Goal: Task Accomplishment & Management: Complete application form

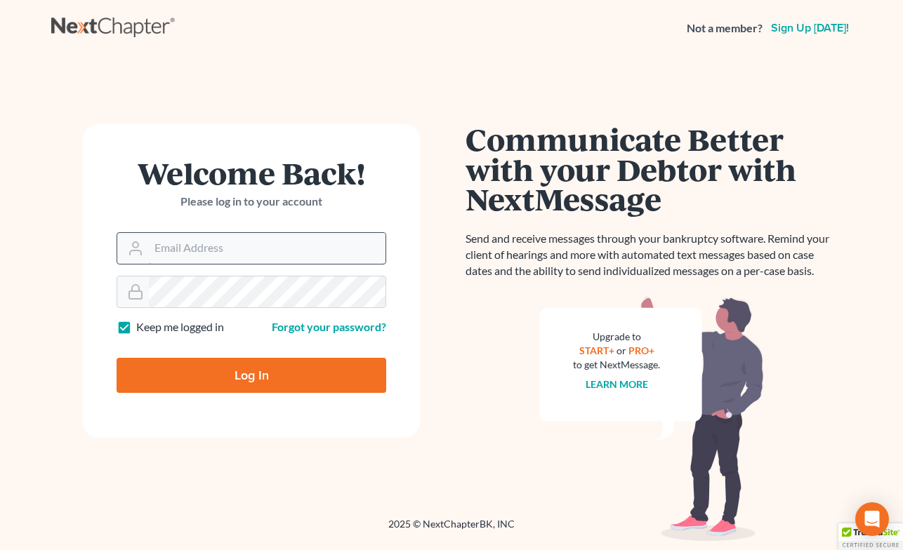
click at [230, 246] on input "Email Address" at bounding box center [267, 248] width 237 height 31
type input "[PERSON_NAME][EMAIL_ADDRESS][DOMAIN_NAME]"
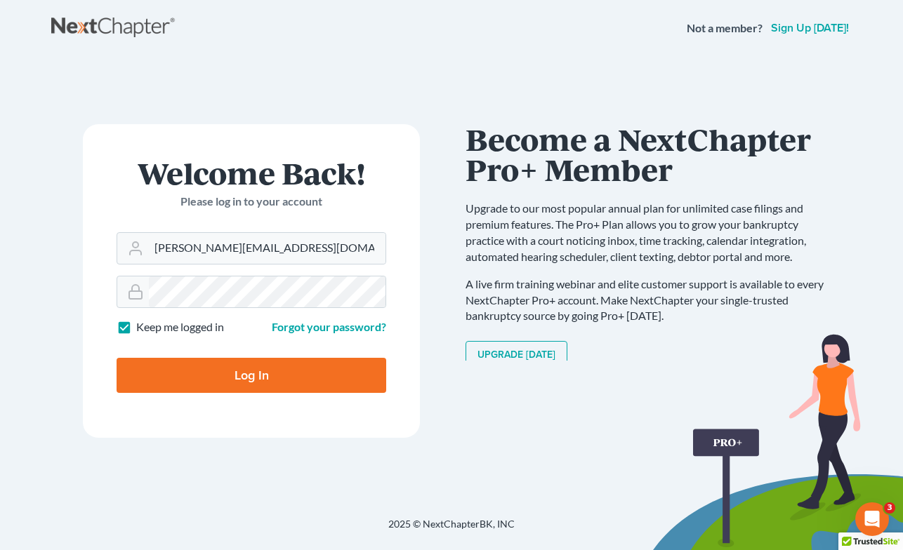
click at [83, 338] on form "Welcome Back! Please log in to your account Email Address [EMAIL_ADDRESS][DOMAI…" at bounding box center [251, 281] width 337 height 314
click at [249, 375] on input "Log In" at bounding box center [252, 375] width 270 height 35
type input "Thinking..."
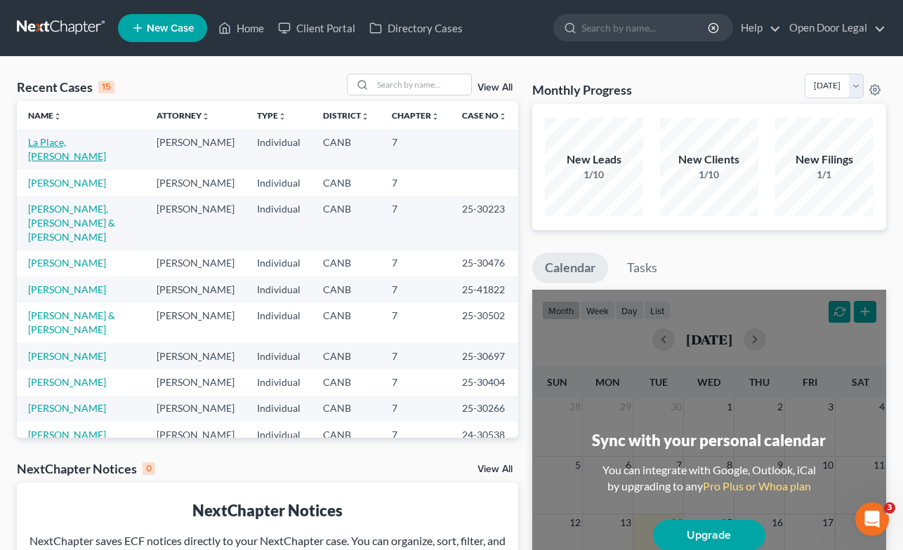
click at [61, 142] on link "La Place, Maria" at bounding box center [67, 149] width 78 height 26
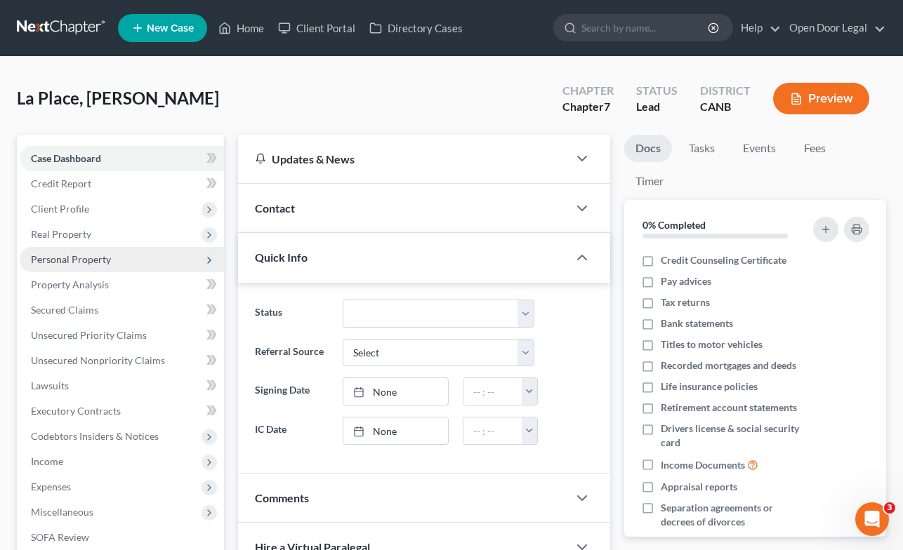
click at [91, 267] on span "Personal Property" at bounding box center [122, 259] width 204 height 25
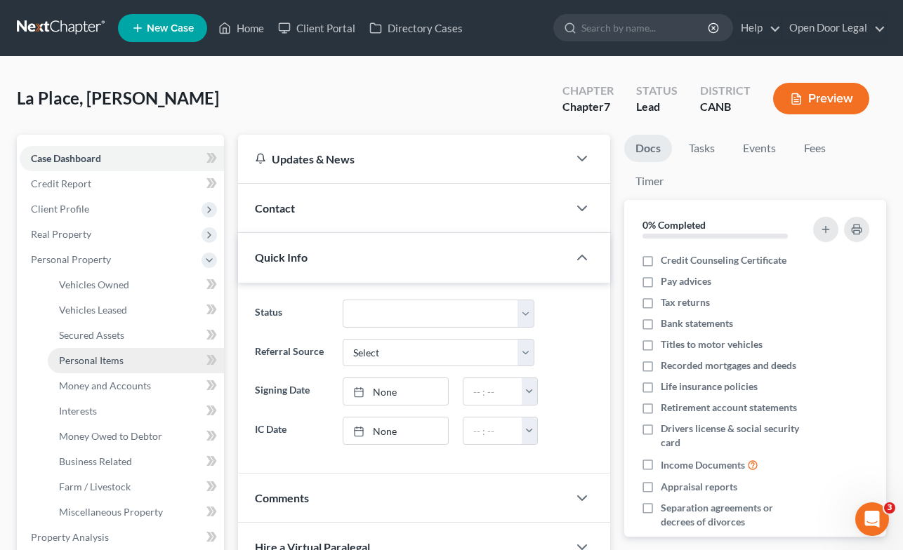
click at [83, 354] on span "Personal Items" at bounding box center [91, 360] width 65 height 12
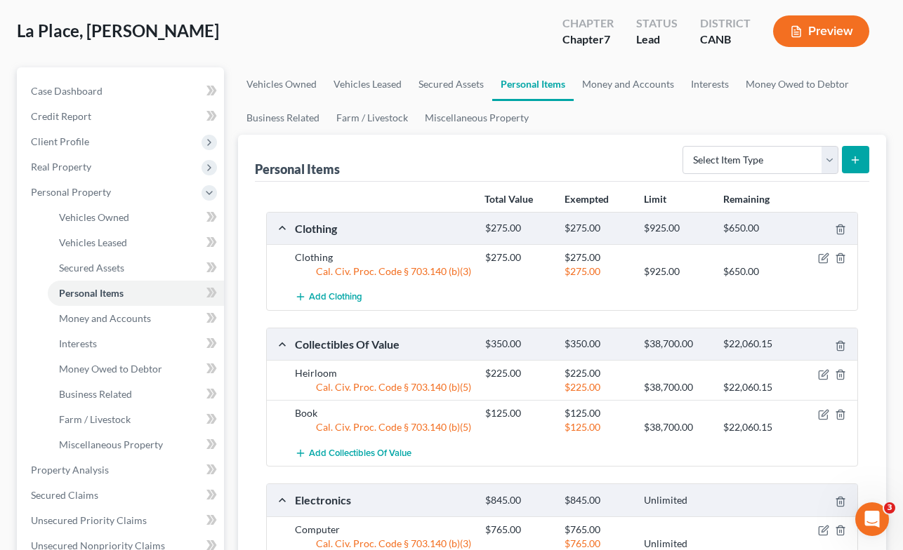
scroll to position [81, 0]
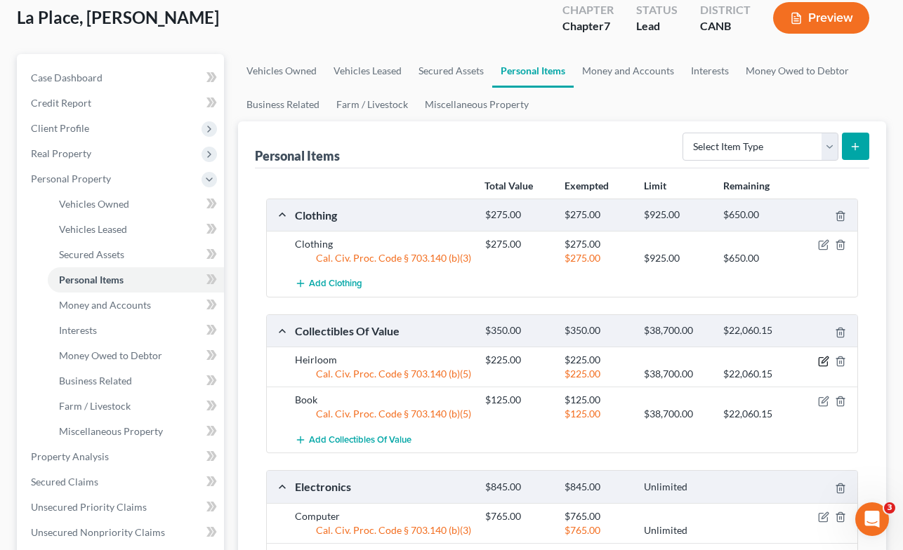
click at [826, 359] on icon "button" at bounding box center [823, 361] width 11 height 11
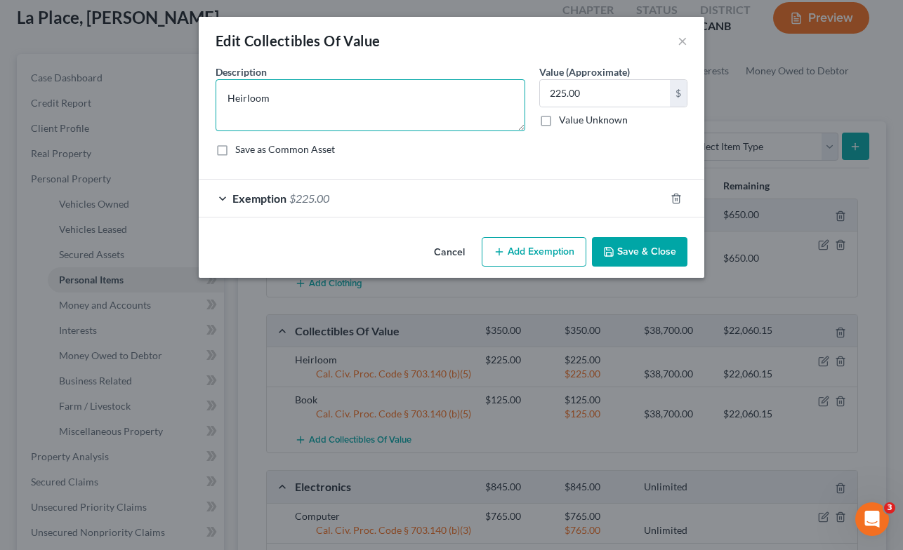
click at [444, 93] on textarea "Heirloom" at bounding box center [370, 105] width 310 height 52
type textarea "H"
type textarea "Punch bowl set"
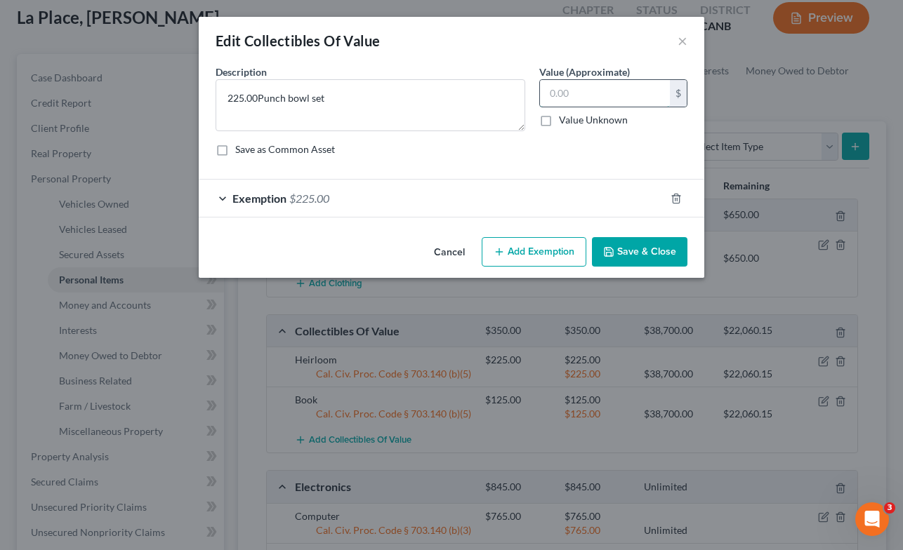
type textarea "Punch bowl set"
type input "350.00"
click at [618, 194] on div "Exemption $225.00" at bounding box center [432, 198] width 466 height 37
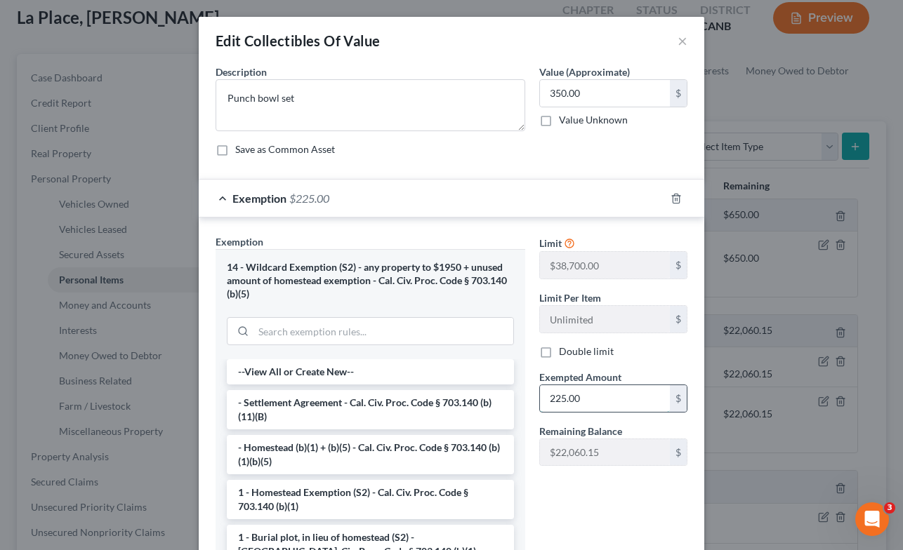
click at [599, 400] on input "225.00" at bounding box center [605, 398] width 130 height 27
type input "350.00"
click at [604, 496] on div "Limit $38,700.00 $ Limit Per Item Unlimited $ Double limit Exempted Amount * 35…" at bounding box center [613, 414] width 162 height 361
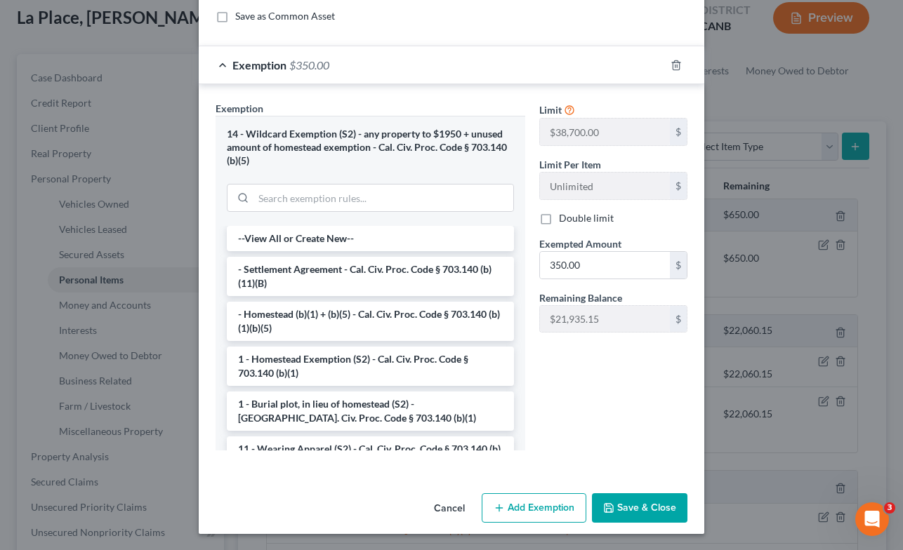
scroll to position [133, 0]
click at [621, 503] on button "Save & Close" at bounding box center [639, 507] width 95 height 29
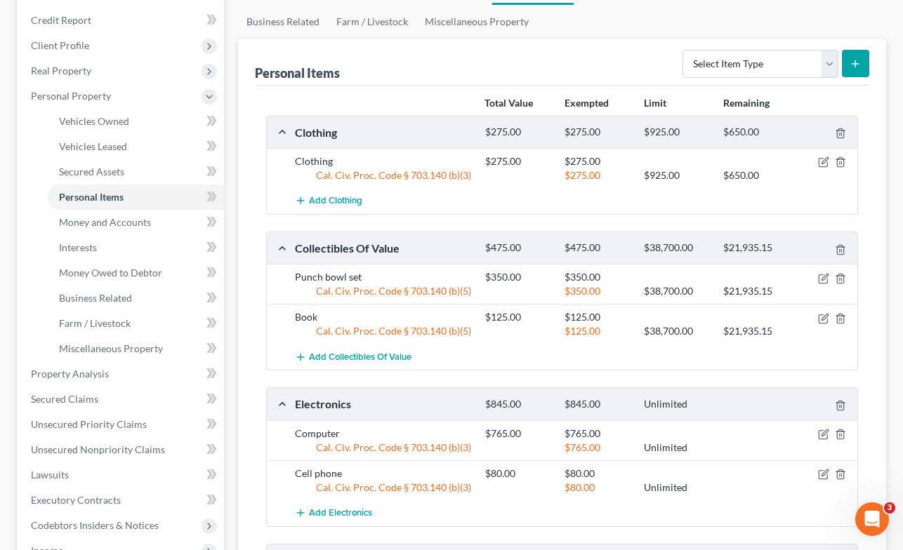
scroll to position [0, 0]
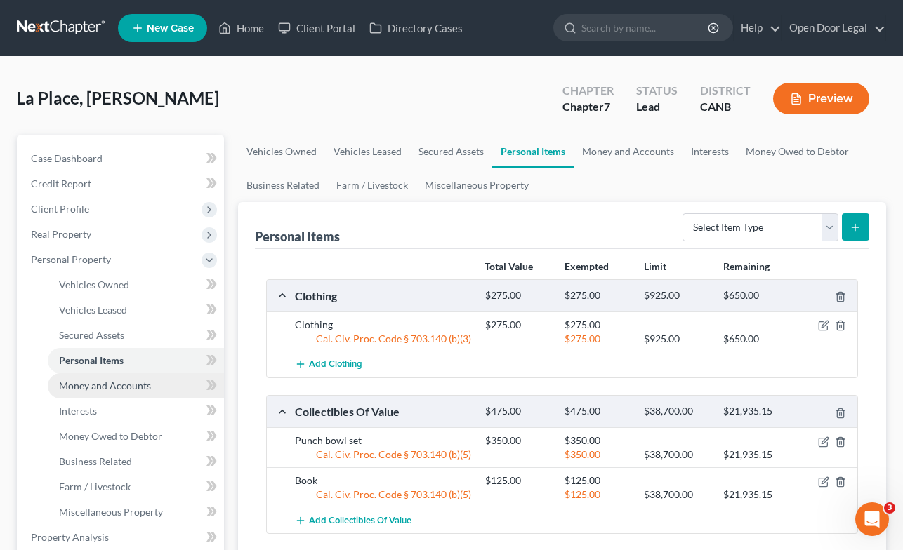
click at [122, 386] on span "Money and Accounts" at bounding box center [105, 386] width 92 height 12
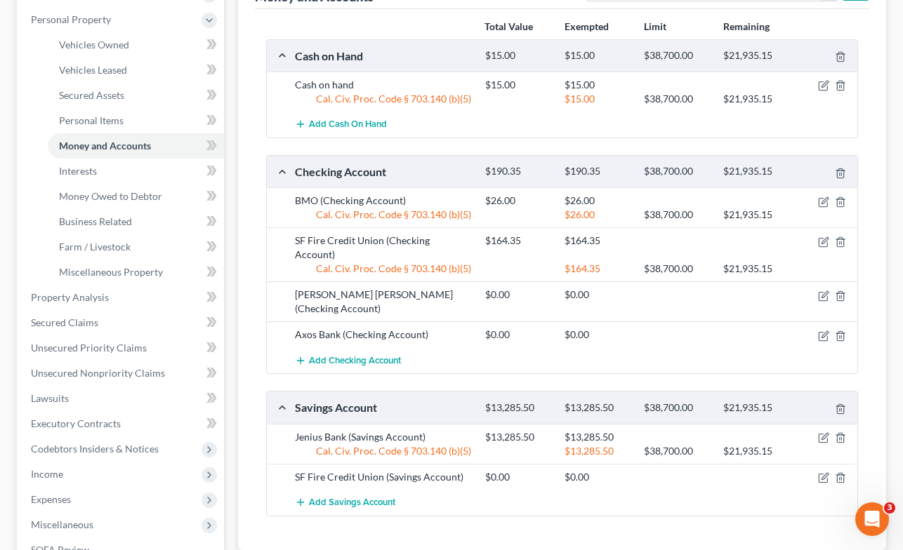
scroll to position [242, 0]
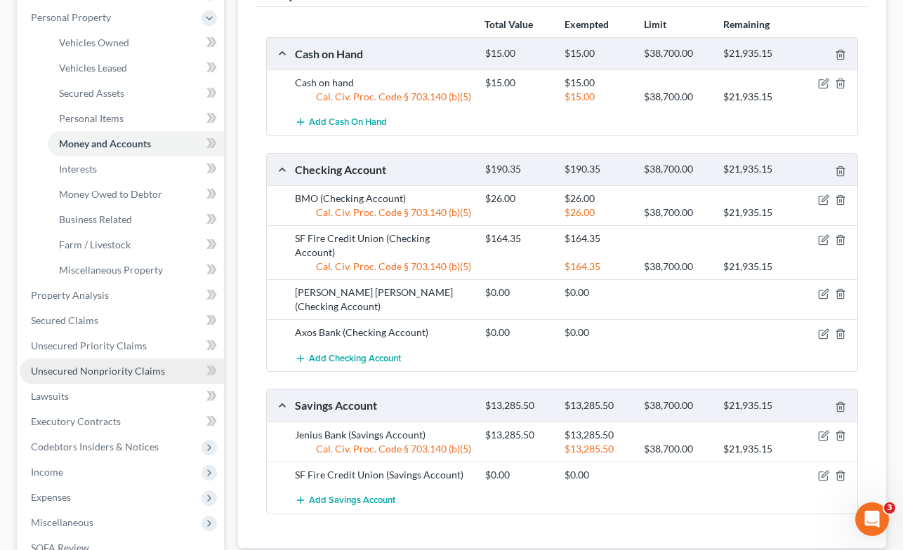
click at [89, 373] on span "Unsecured Nonpriority Claims" at bounding box center [98, 371] width 134 height 12
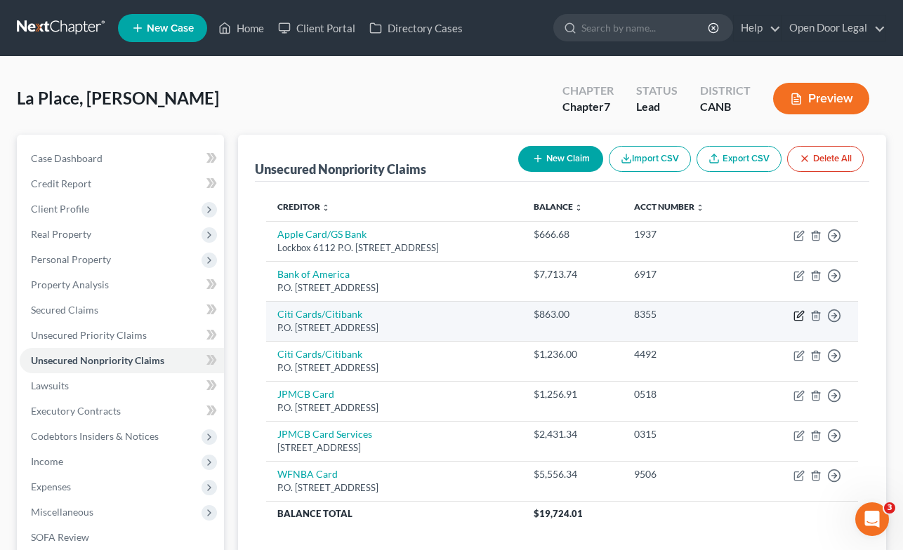
click at [797, 314] on icon "button" at bounding box center [798, 315] width 11 height 11
select select "43"
select select "0"
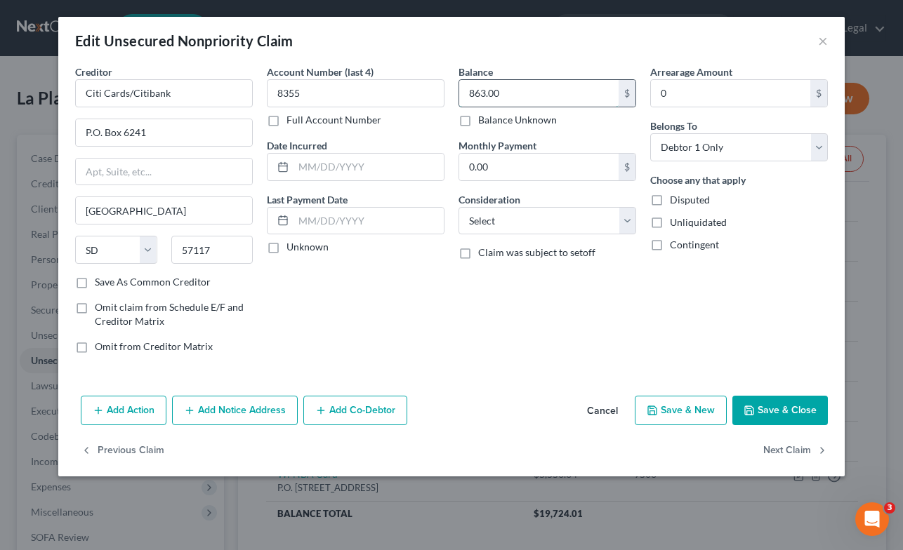
click at [511, 93] on input "863.00" at bounding box center [538, 93] width 159 height 27
type input "918.00"
click at [774, 404] on button "Save & Close" at bounding box center [779, 410] width 95 height 29
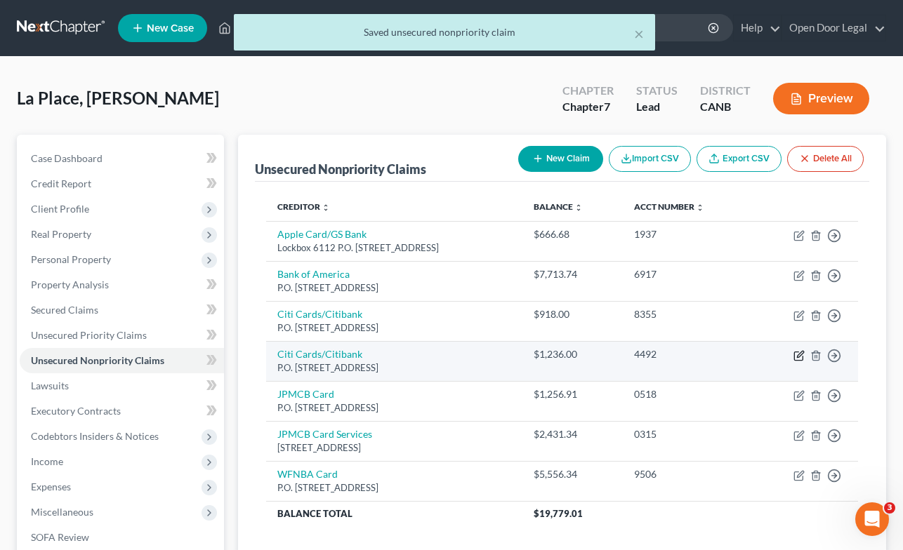
click at [799, 354] on icon "button" at bounding box center [798, 355] width 11 height 11
select select "43"
select select "0"
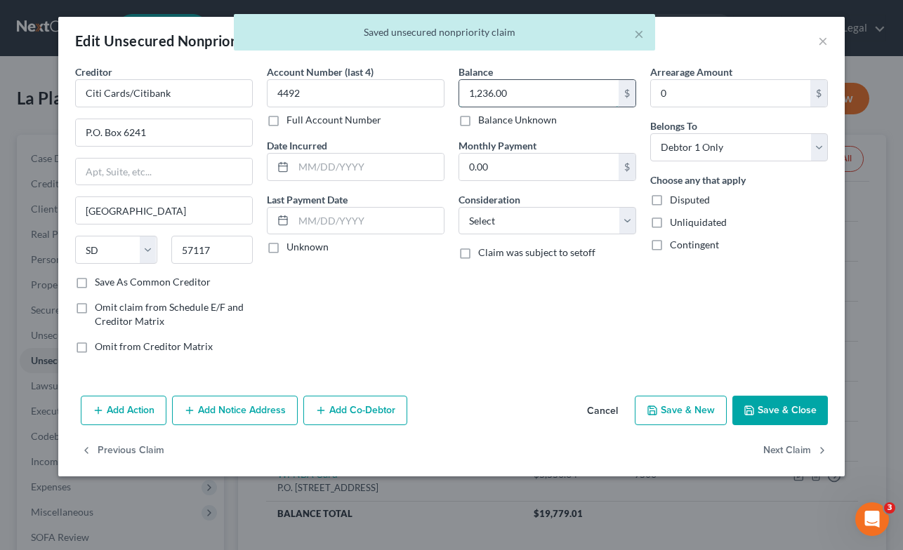
click at [528, 98] on input "1,236.00" at bounding box center [538, 93] width 159 height 27
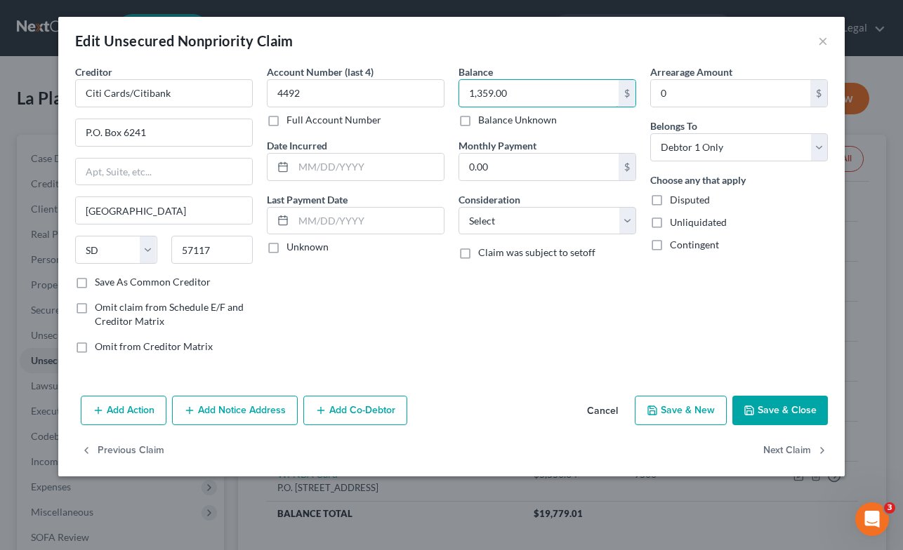
type input "1,359.00"
click at [759, 408] on button "Save & Close" at bounding box center [779, 410] width 95 height 29
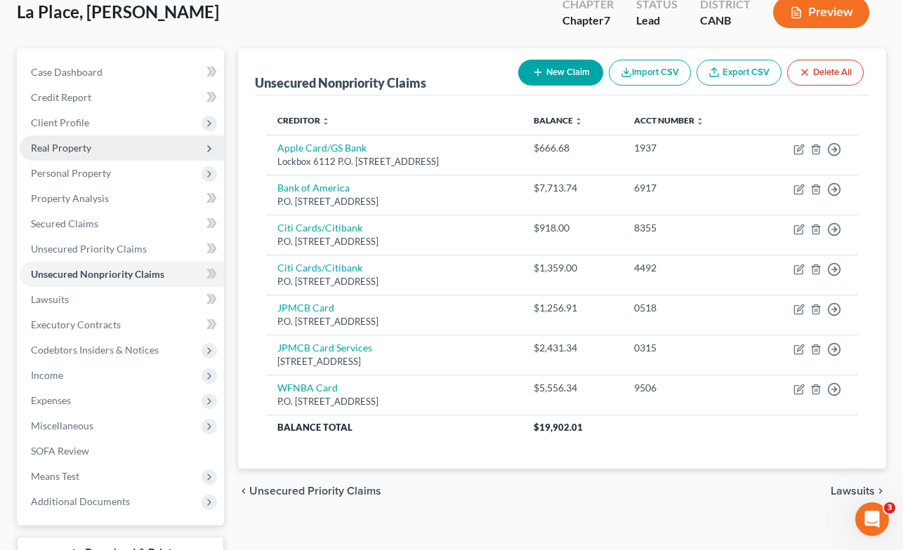
scroll to position [93, 0]
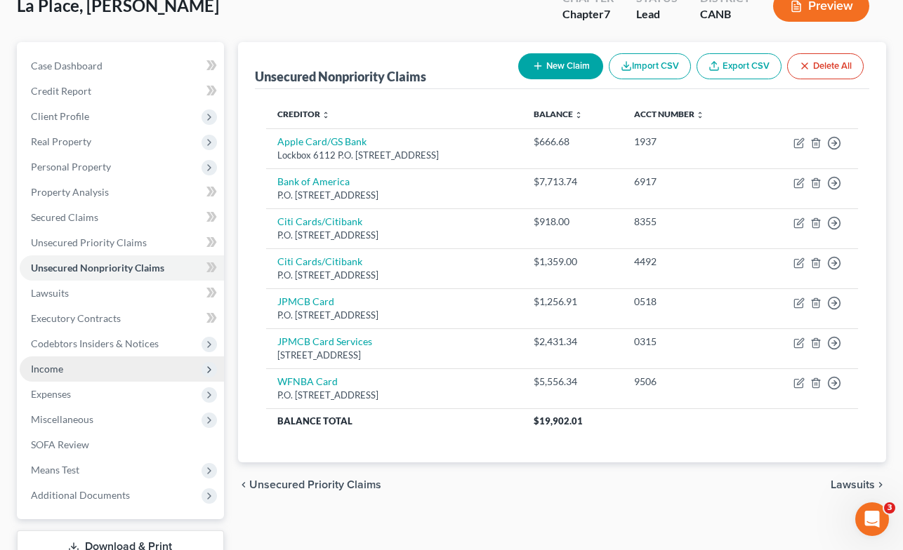
click at [49, 370] on span "Income" at bounding box center [47, 369] width 32 height 12
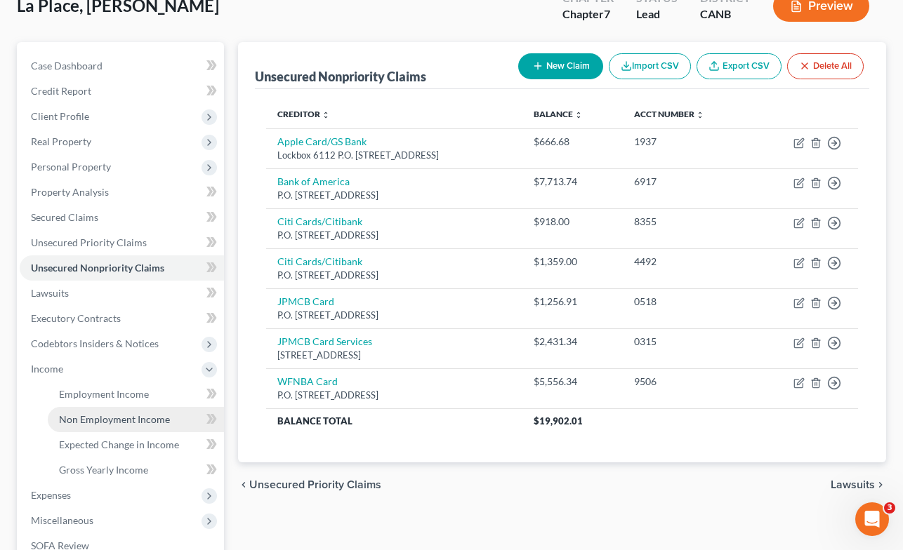
click at [99, 416] on span "Non Employment Income" at bounding box center [114, 419] width 111 height 12
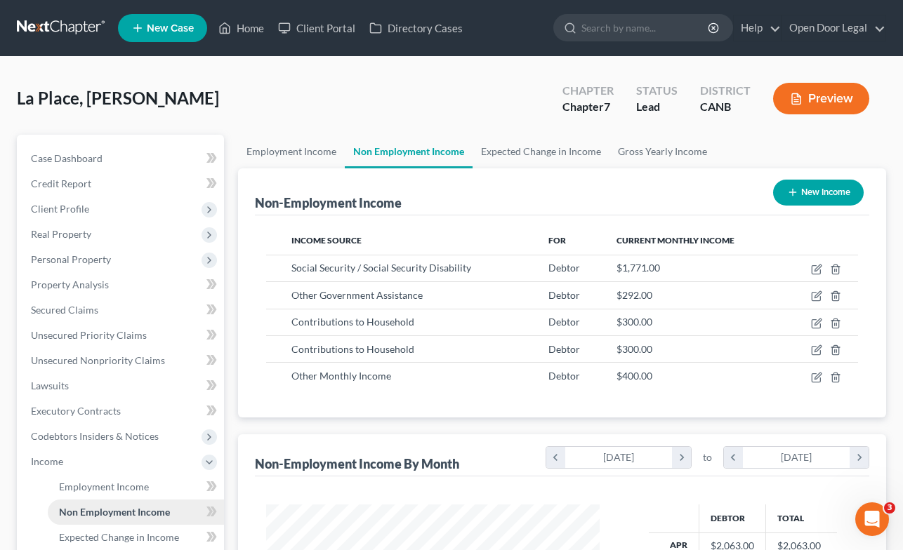
scroll to position [251, 361]
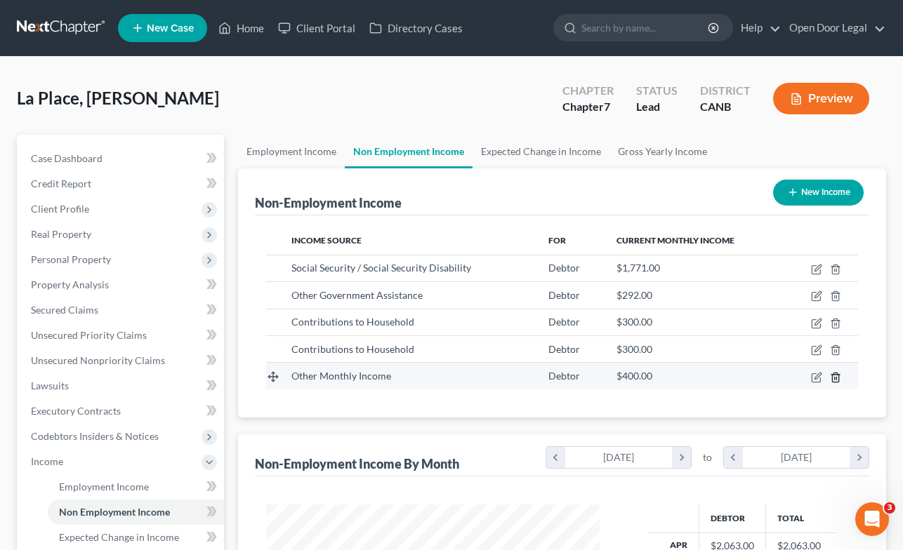
click at [836, 375] on icon "button" at bounding box center [835, 377] width 11 height 11
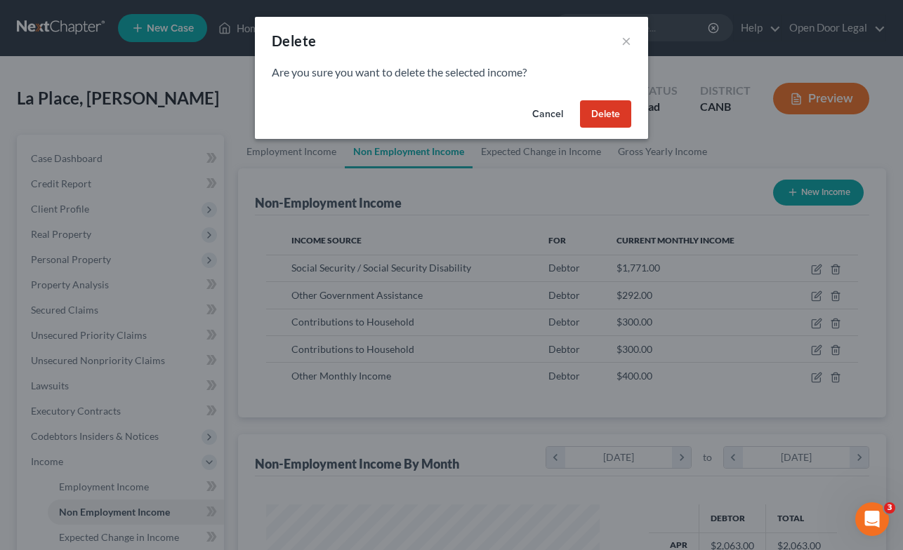
click at [600, 117] on button "Delete" at bounding box center [605, 114] width 51 height 28
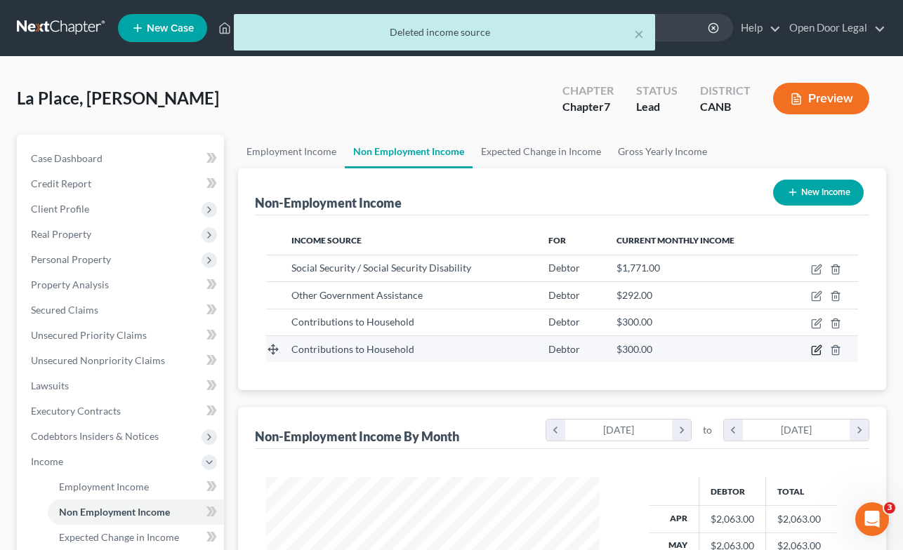
click at [817, 349] on icon "button" at bounding box center [816, 350] width 11 height 11
select select "8"
select select "0"
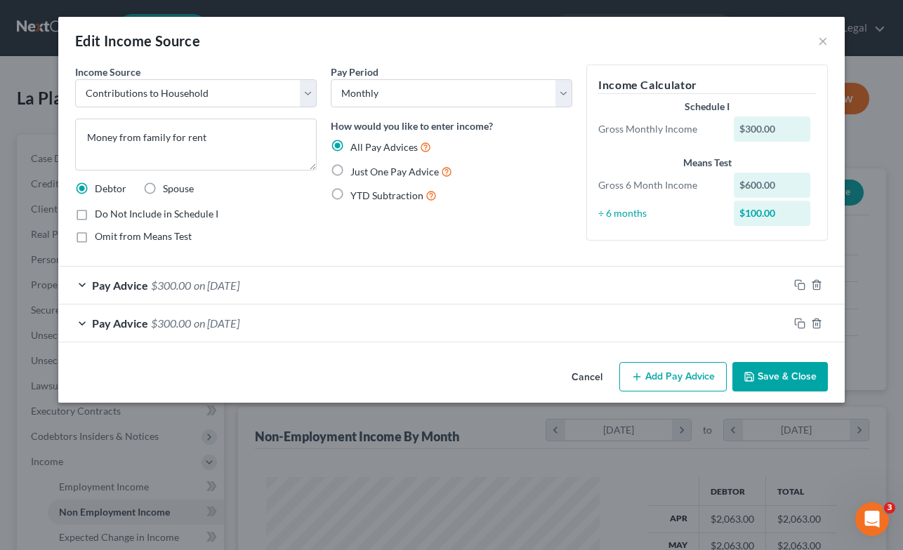
click at [675, 376] on button "Add Pay Advice" at bounding box center [672, 376] width 107 height 29
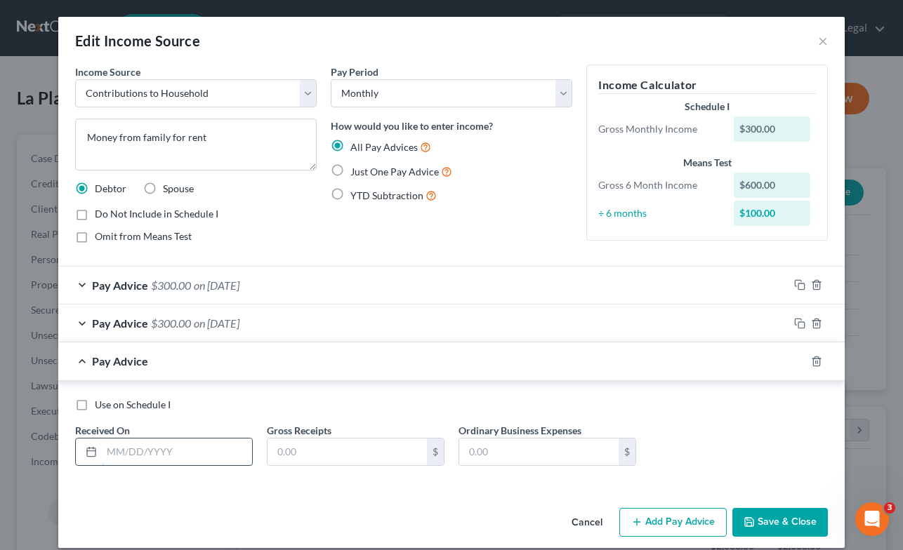
click at [111, 452] on input "text" at bounding box center [177, 452] width 150 height 27
type input "10/01/2025"
click at [330, 448] on input "text" at bounding box center [346, 452] width 159 height 27
type input "300.00"
click at [95, 214] on label "Do Not Include in Schedule I" at bounding box center [157, 214] width 124 height 14
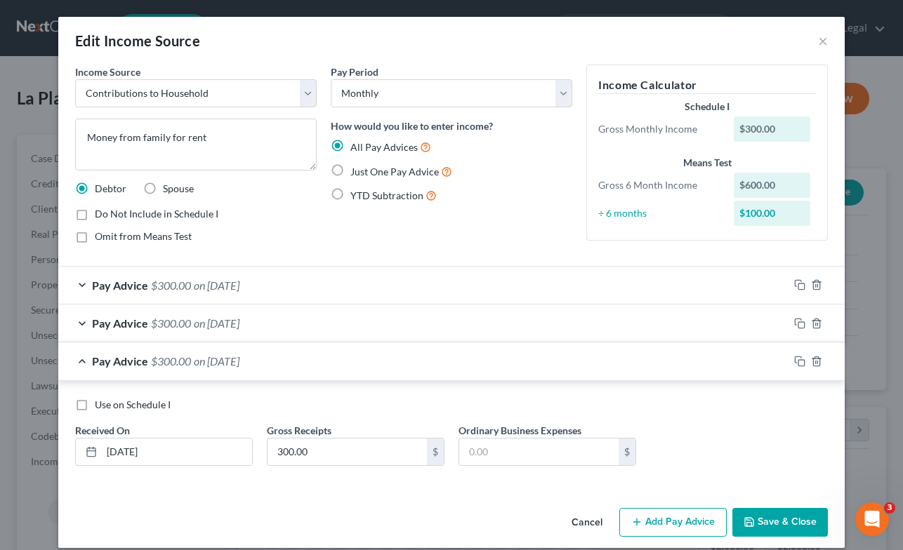
click at [100, 214] on input "Do Not Include in Schedule I" at bounding box center [104, 211] width 9 height 9
checkbox input "true"
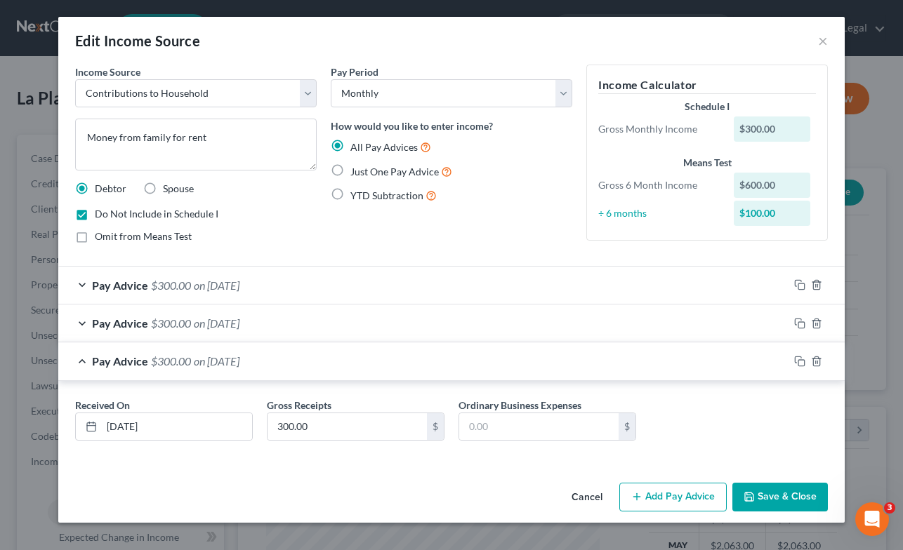
click at [785, 498] on button "Save & Close" at bounding box center [779, 497] width 95 height 29
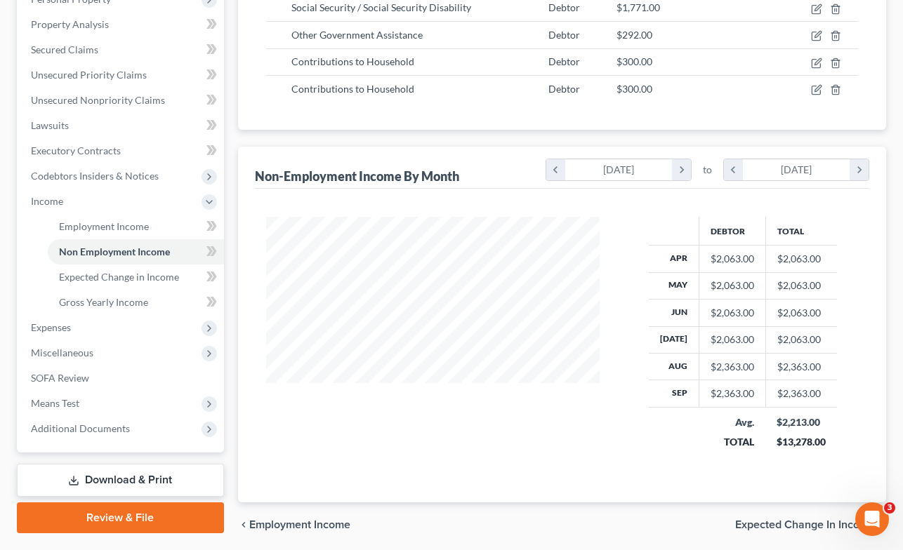
scroll to position [263, 0]
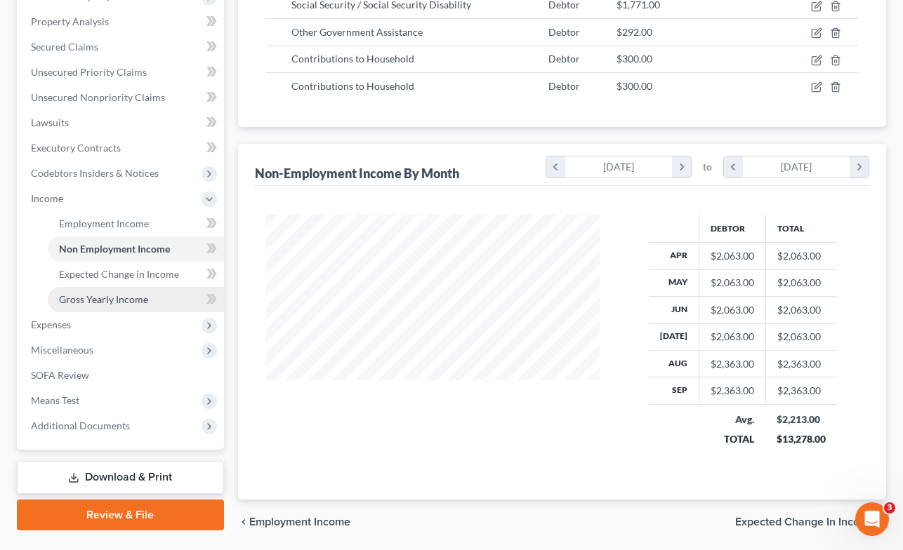
click at [104, 298] on span "Gross Yearly Income" at bounding box center [103, 299] width 89 height 12
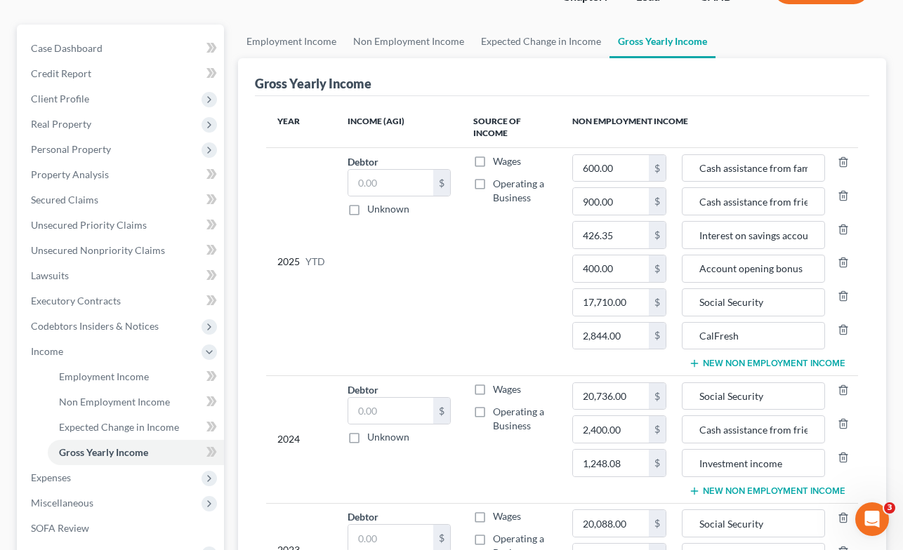
scroll to position [146, 0]
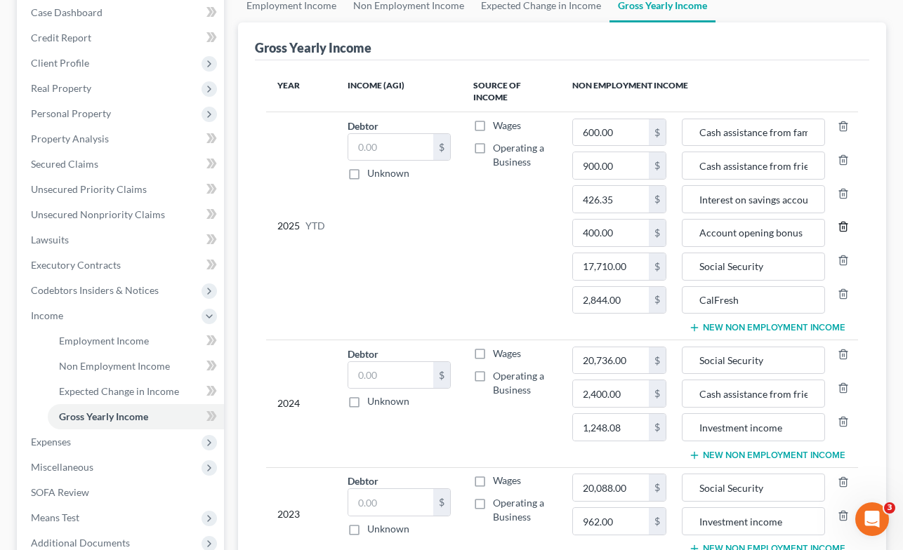
click at [841, 228] on icon "button" at bounding box center [842, 226] width 11 height 11
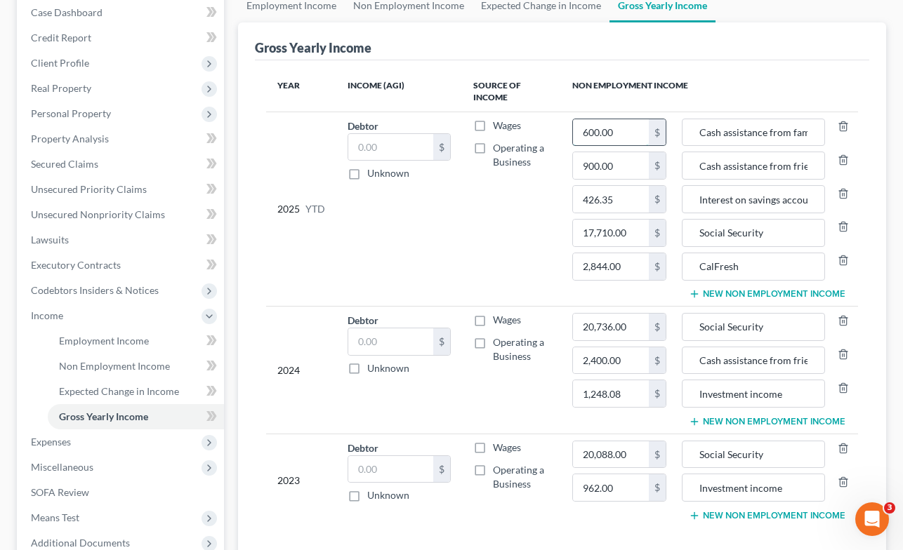
click at [628, 131] on input "600.00" at bounding box center [611, 132] width 76 height 27
type input "900.00"
click at [520, 225] on td "Wages Operating a Business" at bounding box center [511, 209] width 99 height 194
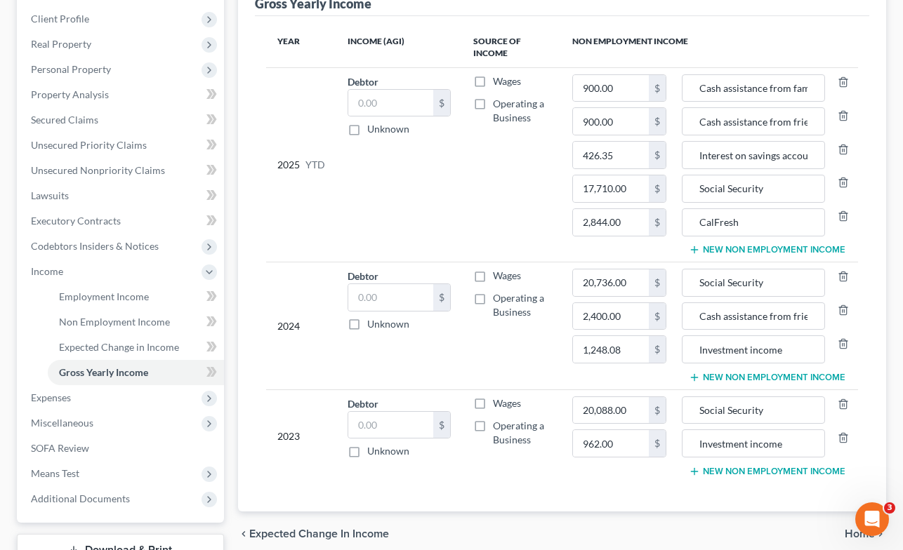
scroll to position [192, 0]
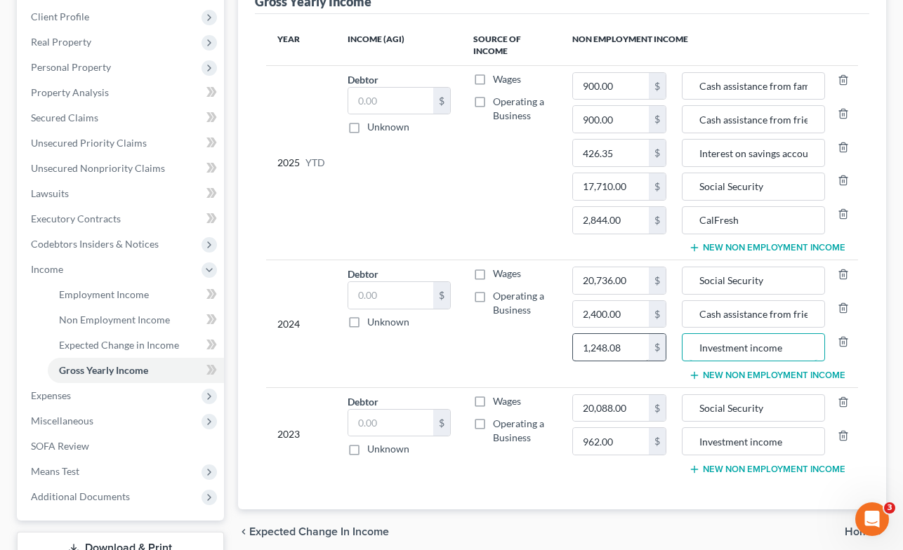
drag, startPoint x: 783, startPoint y: 347, endPoint x: 620, endPoint y: 339, distance: 163.1
click at [620, 339] on tr "2024 Debtor $ Unknown Balance Undetermined $ Unknown Wages Operating a Business…" at bounding box center [562, 324] width 592 height 128
type input "Bank account opening bonuses"
click at [780, 439] on input "Investment income" at bounding box center [753, 441] width 128 height 27
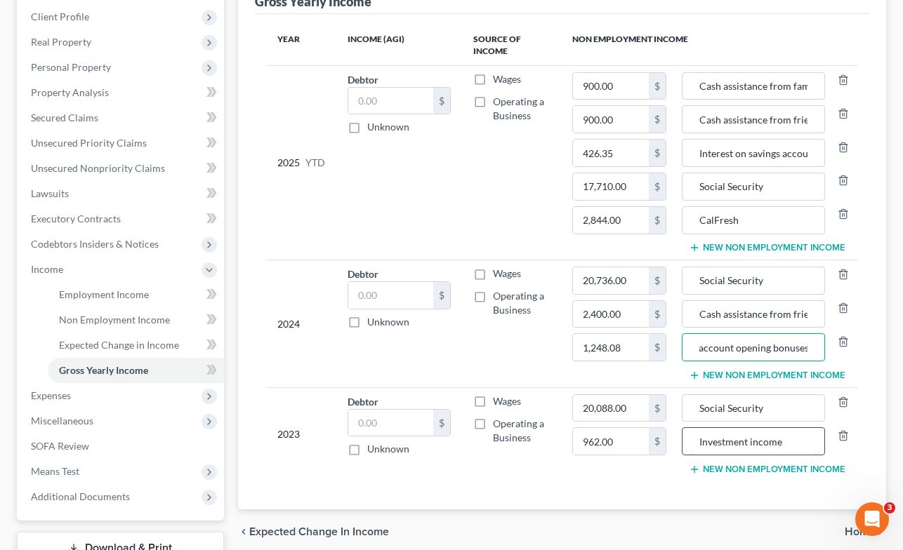
scroll to position [0, 0]
paste input "Bank account opening bonuses"
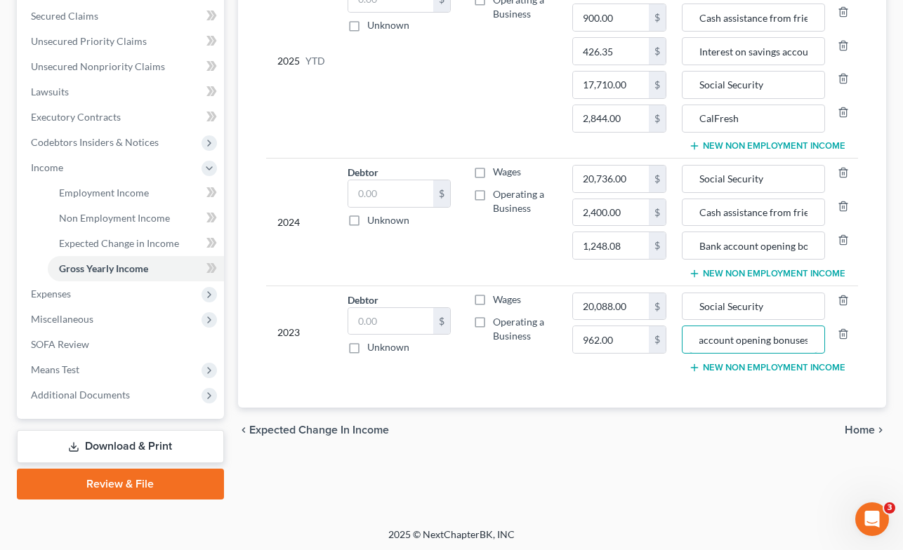
scroll to position [295, 0]
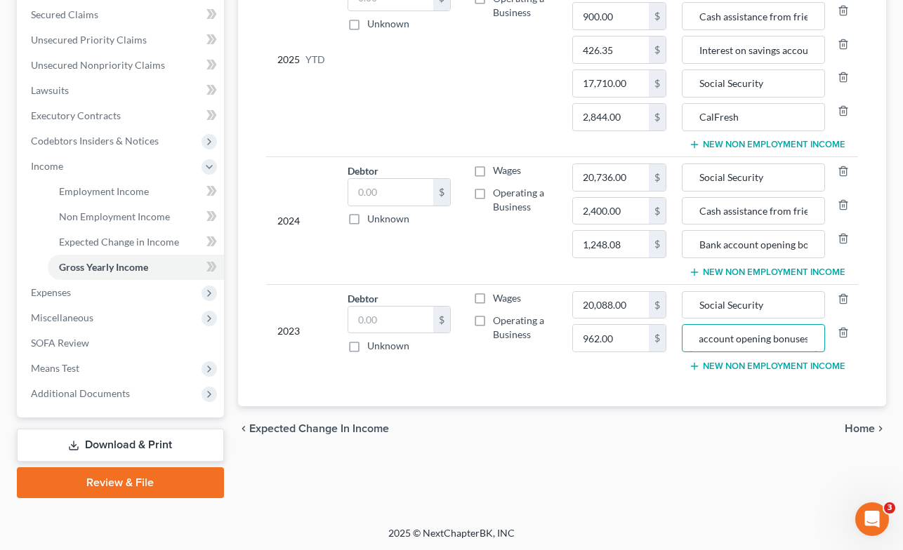
type input "Bank account opening bonuses"
click at [859, 423] on span "Home" at bounding box center [859, 428] width 30 height 11
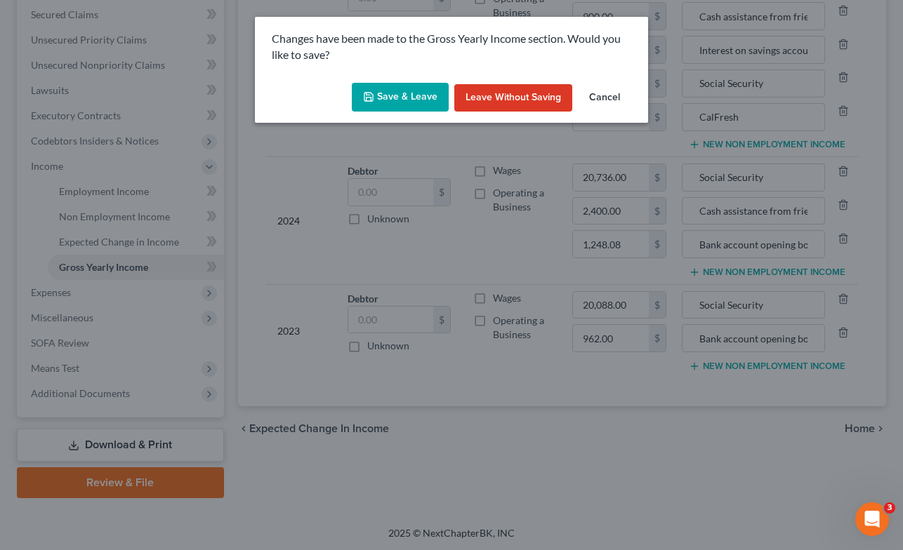
click at [409, 91] on button "Save & Leave" at bounding box center [400, 97] width 97 height 29
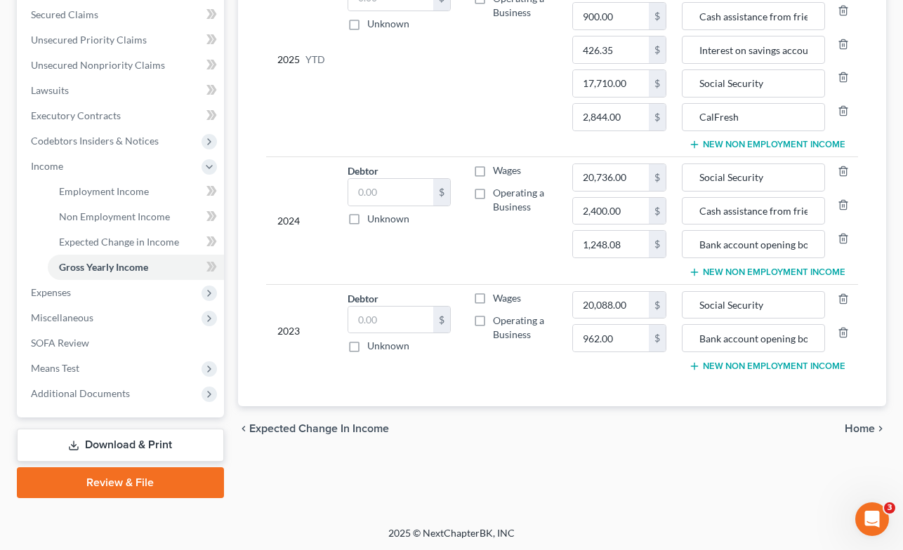
type input "2,844.00"
type input "CalFresh"
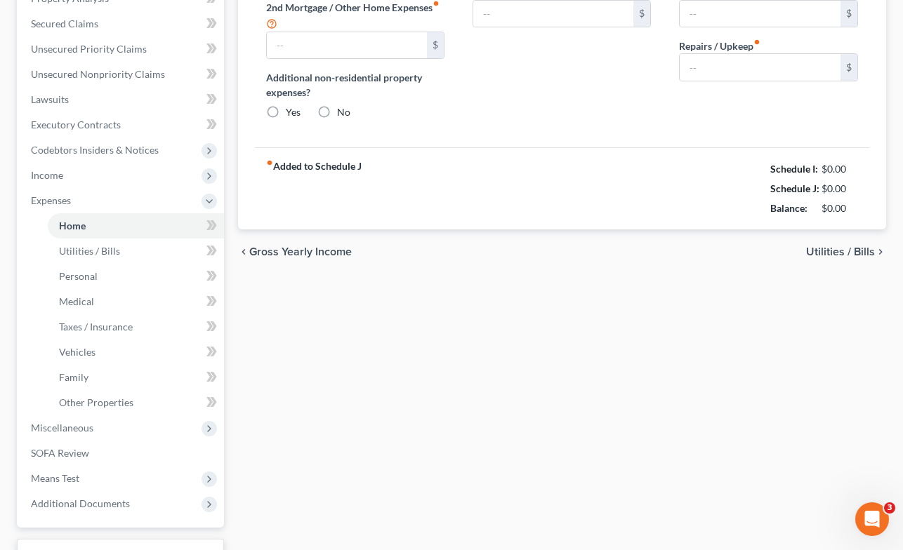
type input "1,529.00"
type input "0.00"
radio input "true"
type input "0.00"
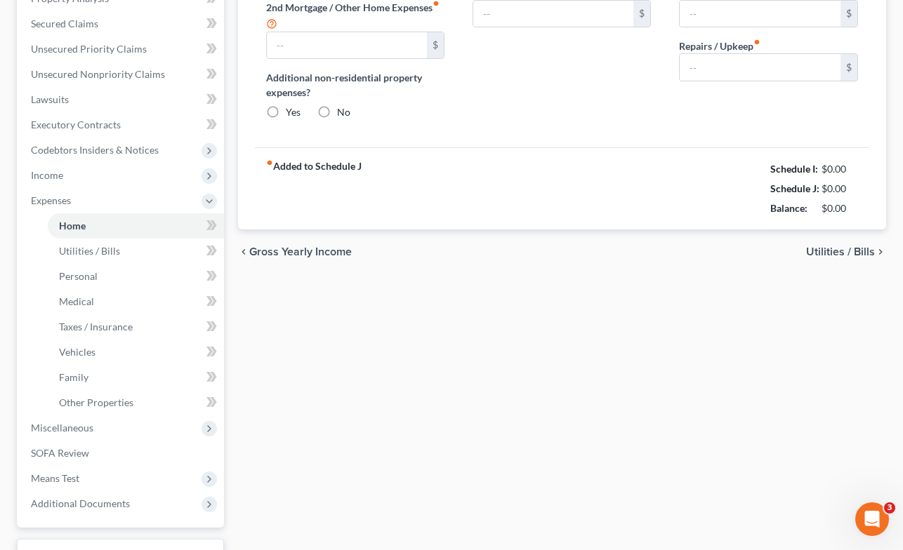
type input "0.00"
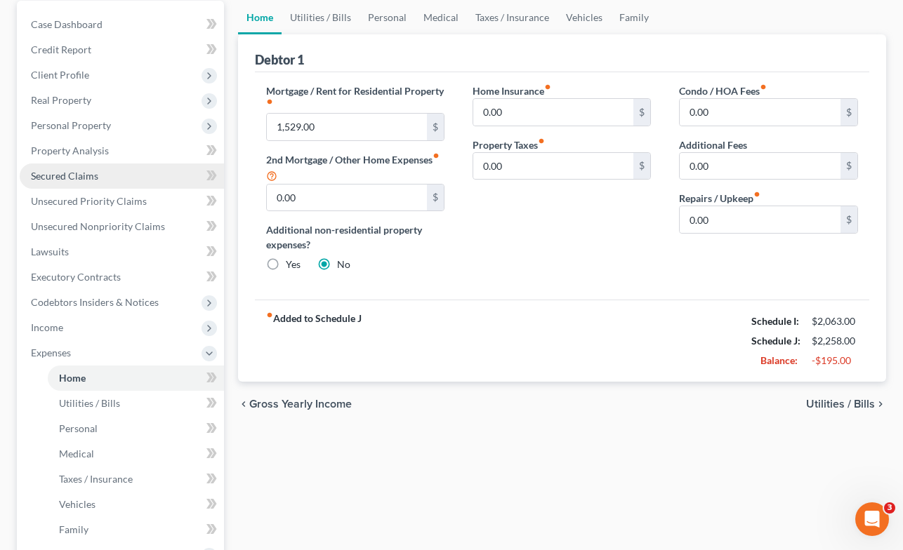
scroll to position [144, 0]
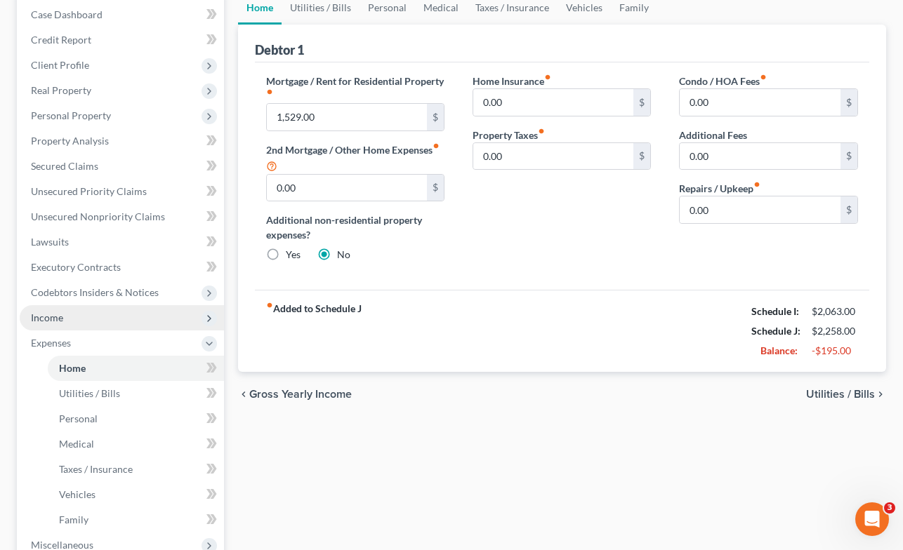
click at [72, 313] on span "Income" at bounding box center [122, 317] width 204 height 25
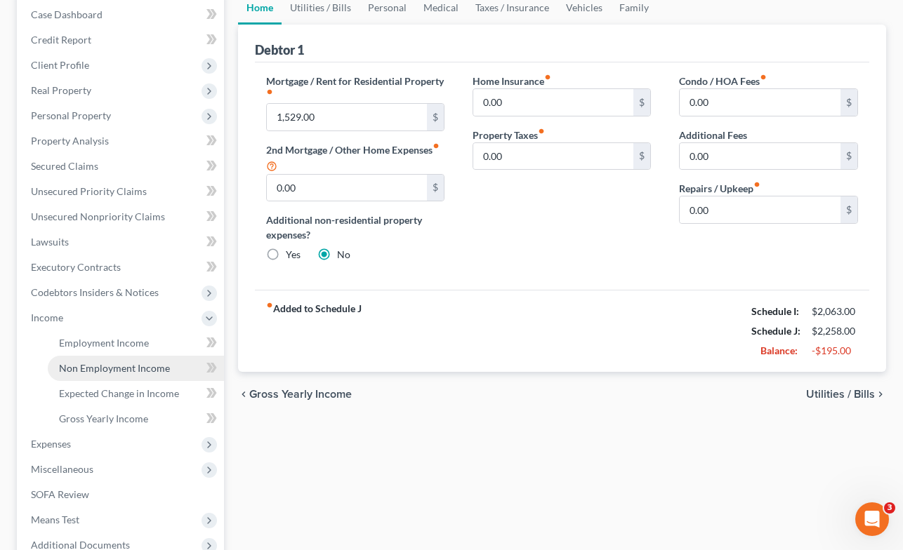
click at [110, 362] on span "Non Employment Income" at bounding box center [114, 368] width 111 height 12
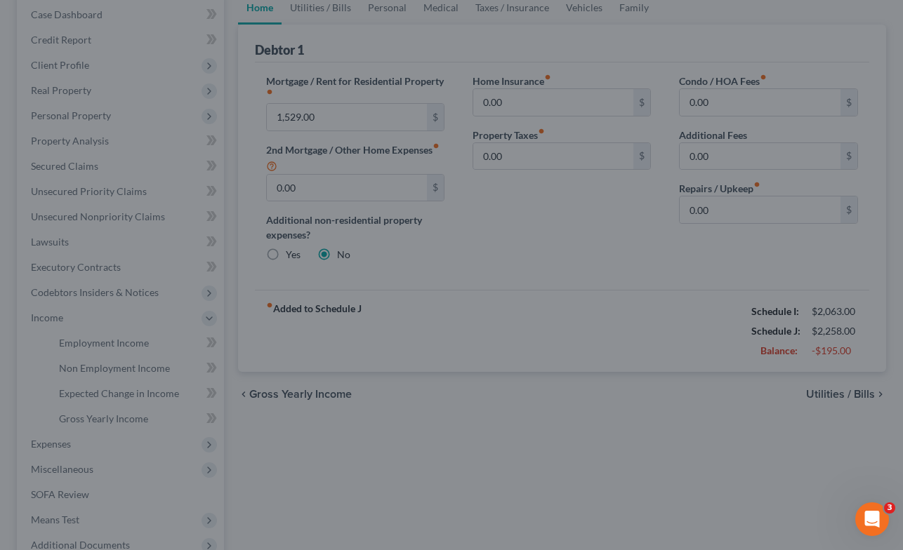
click at [117, 367] on div at bounding box center [451, 275] width 903 height 550
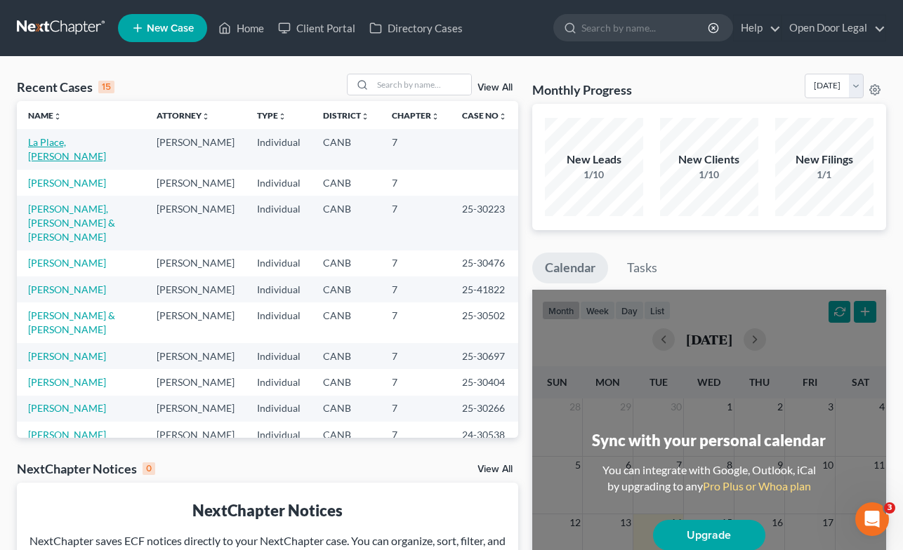
click at [71, 142] on link "La Place, [PERSON_NAME]" at bounding box center [67, 149] width 78 height 26
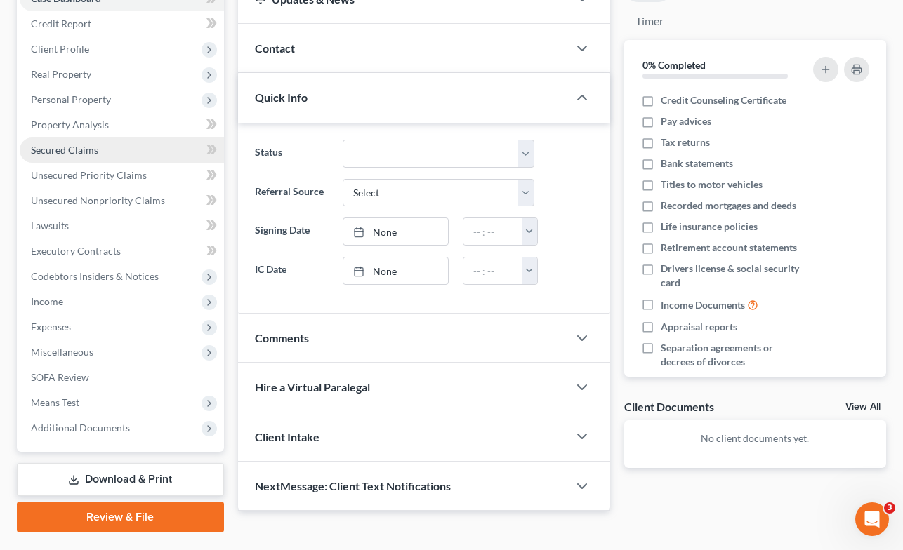
scroll to position [166, 0]
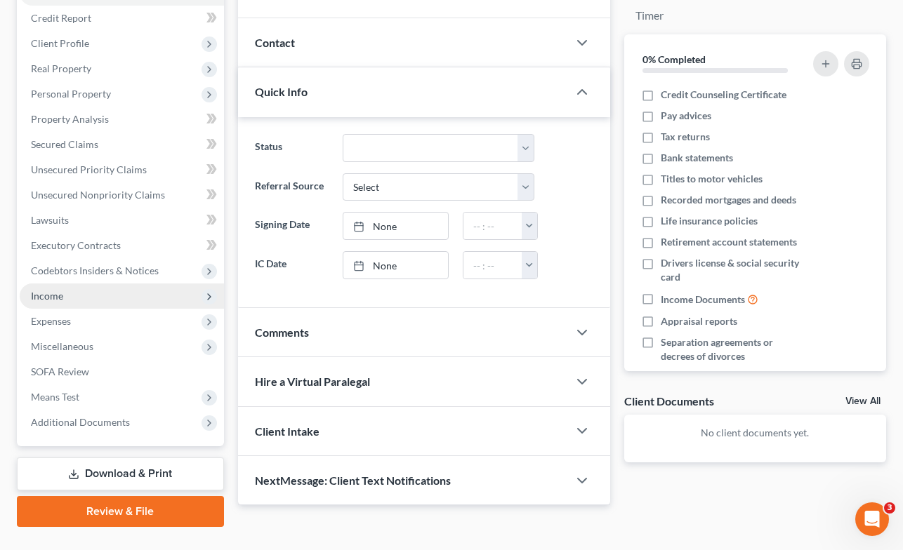
click at [56, 293] on span "Income" at bounding box center [47, 296] width 32 height 12
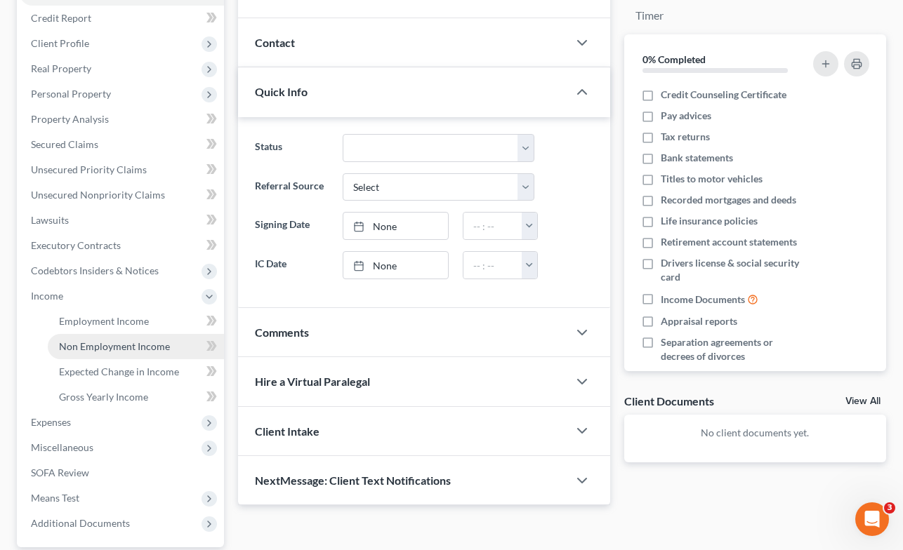
click at [108, 349] on span "Non Employment Income" at bounding box center [114, 346] width 111 height 12
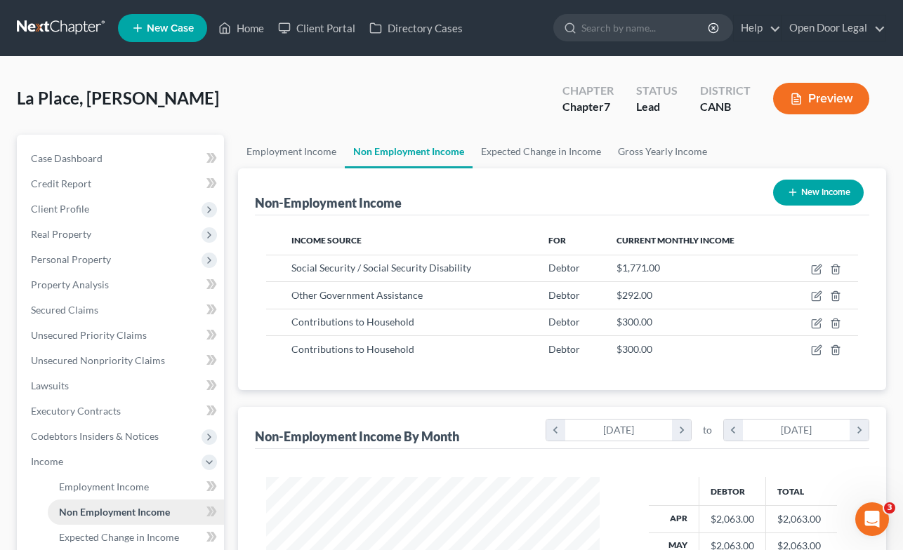
scroll to position [251, 361]
click at [820, 191] on button "New Income" at bounding box center [818, 193] width 91 height 26
select select "0"
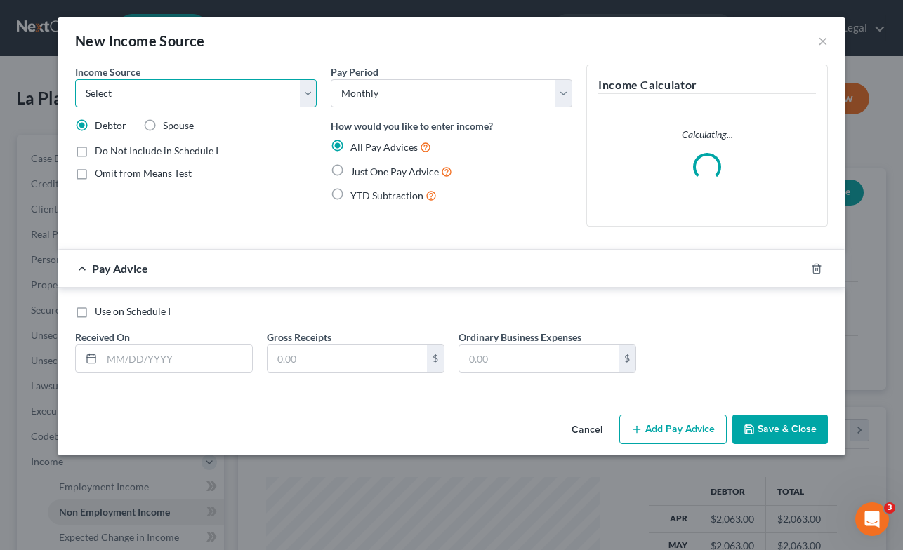
click at [306, 91] on select "Select Unemployment Disability (from employer) Pension Retirement Social Securi…" at bounding box center [195, 93] width 241 height 28
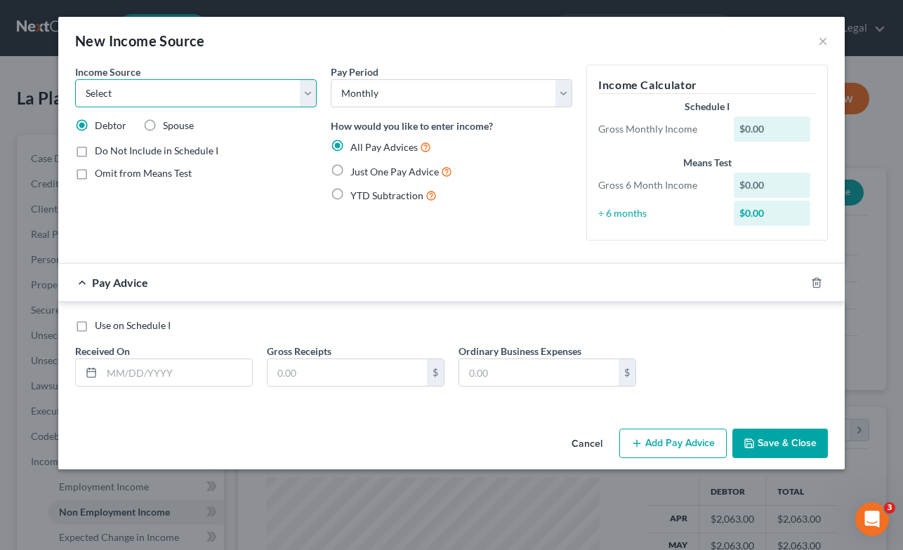
select select "13"
click at [75, 79] on select "Select Unemployment Disability (from employer) Pension Retirement Social Securi…" at bounding box center [195, 93] width 241 height 28
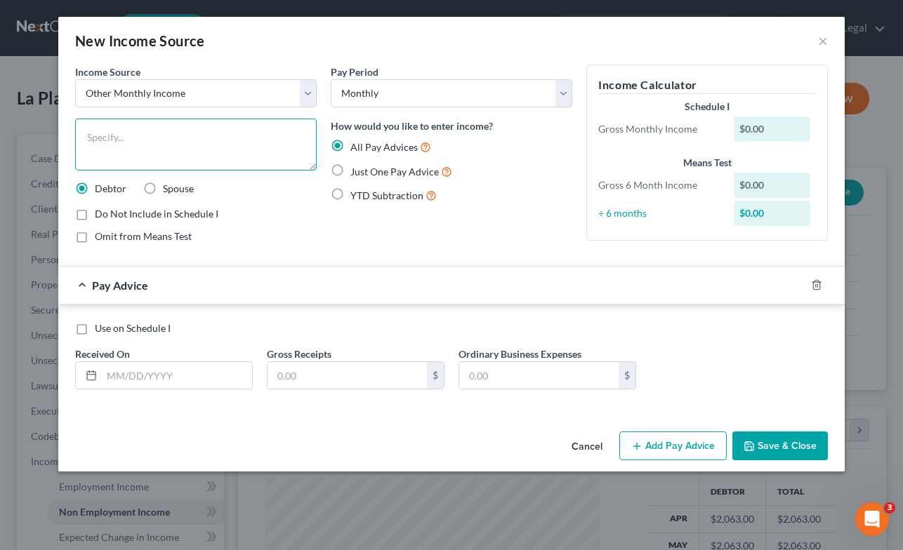
click at [222, 131] on textarea at bounding box center [195, 145] width 241 height 52
type textarea "Bank account opening bonus"
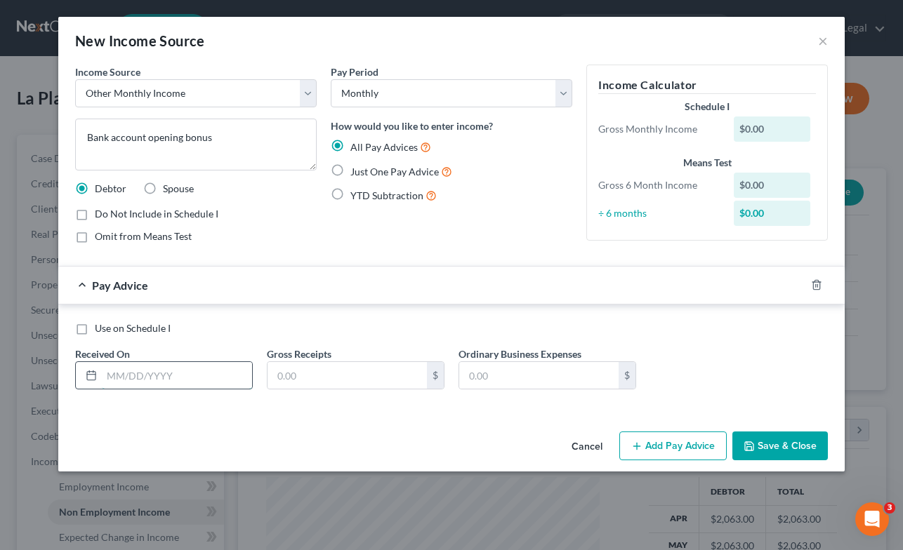
click at [171, 375] on input "text" at bounding box center [177, 375] width 150 height 27
type input "[DATE]"
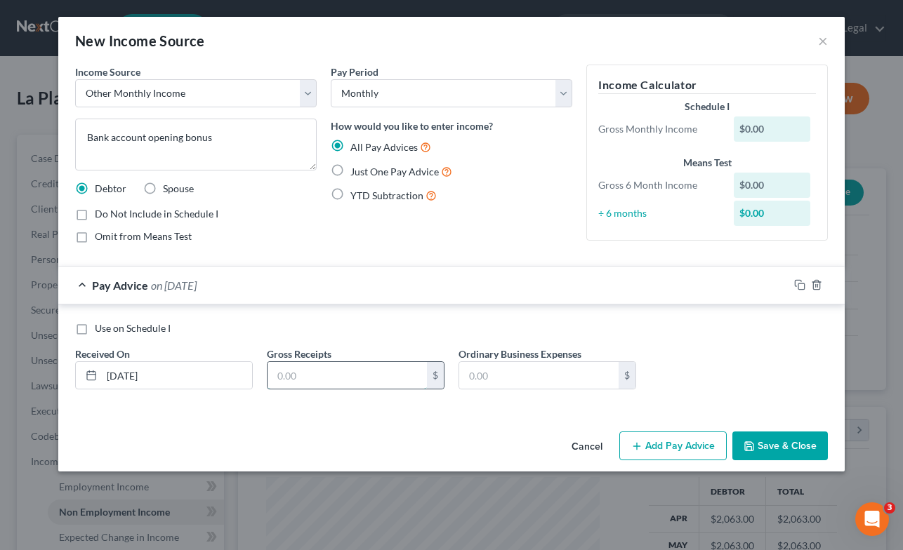
click at [371, 373] on input "text" at bounding box center [346, 375] width 159 height 27
type input "400.00"
click at [95, 216] on label "Do Not Include in Schedule I" at bounding box center [157, 214] width 124 height 14
click at [100, 216] on input "Do Not Include in Schedule I" at bounding box center [104, 211] width 9 height 9
checkbox input "true"
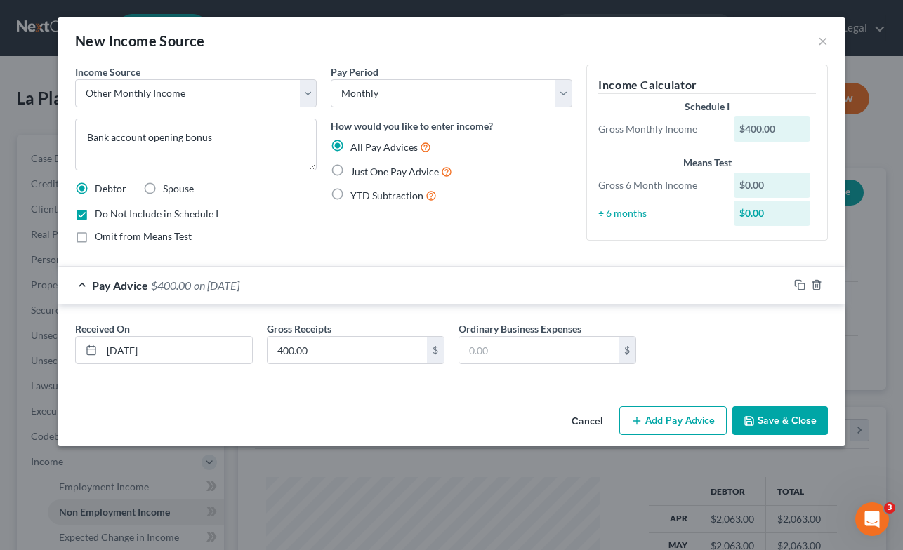
click at [779, 418] on button "Save & Close" at bounding box center [779, 420] width 95 height 29
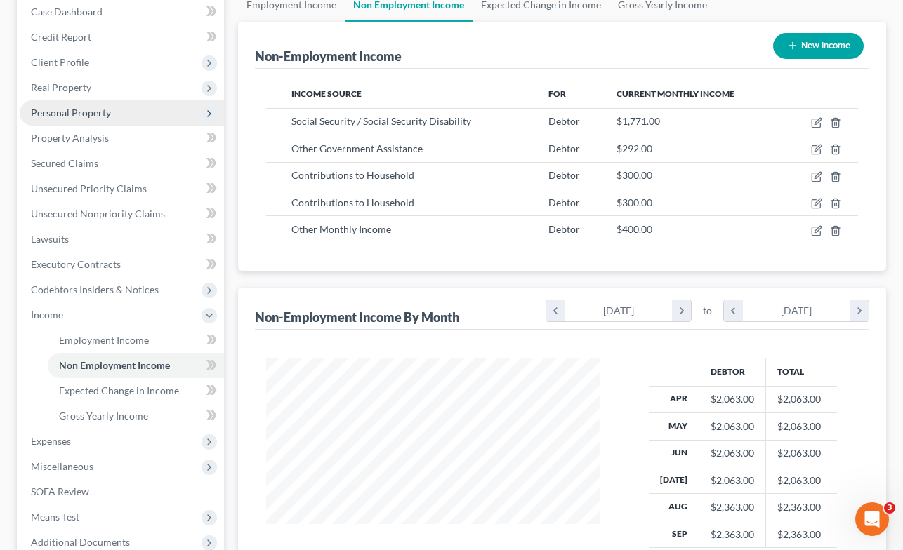
scroll to position [145, 0]
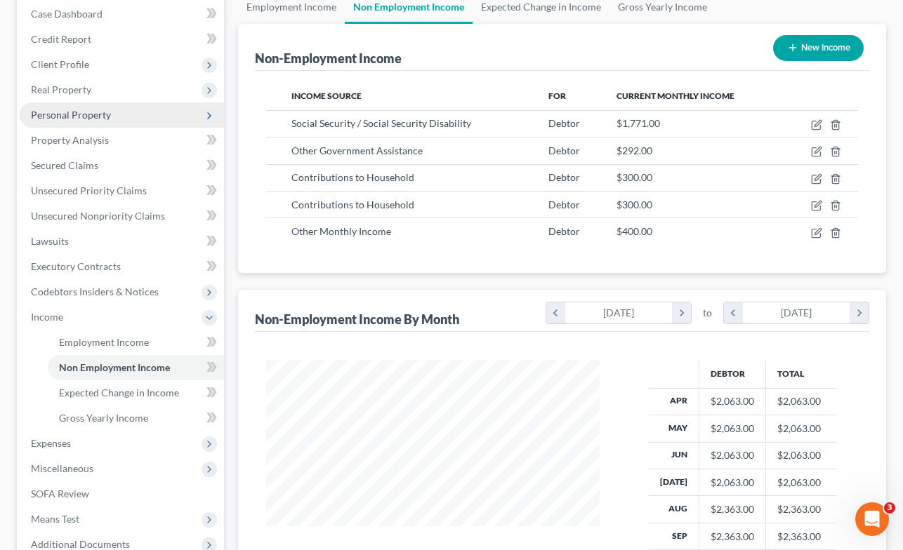
click at [98, 115] on span "Personal Property" at bounding box center [71, 115] width 80 height 12
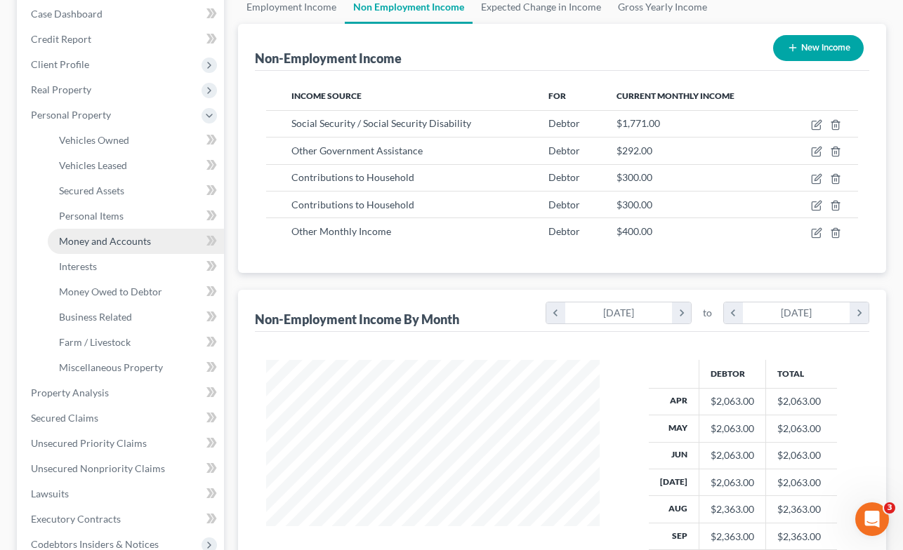
click at [105, 238] on span "Money and Accounts" at bounding box center [105, 241] width 92 height 12
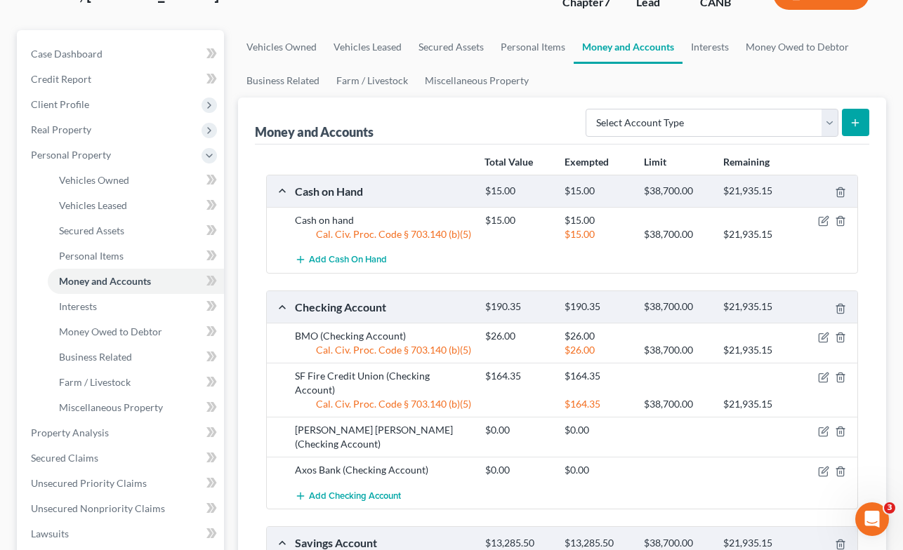
scroll to position [212, 0]
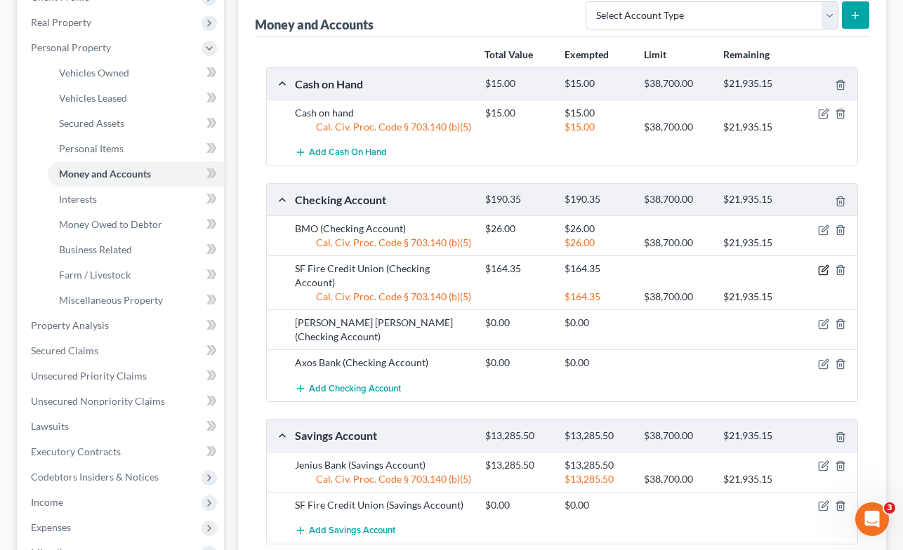
click at [823, 268] on icon "button" at bounding box center [824, 268] width 6 height 6
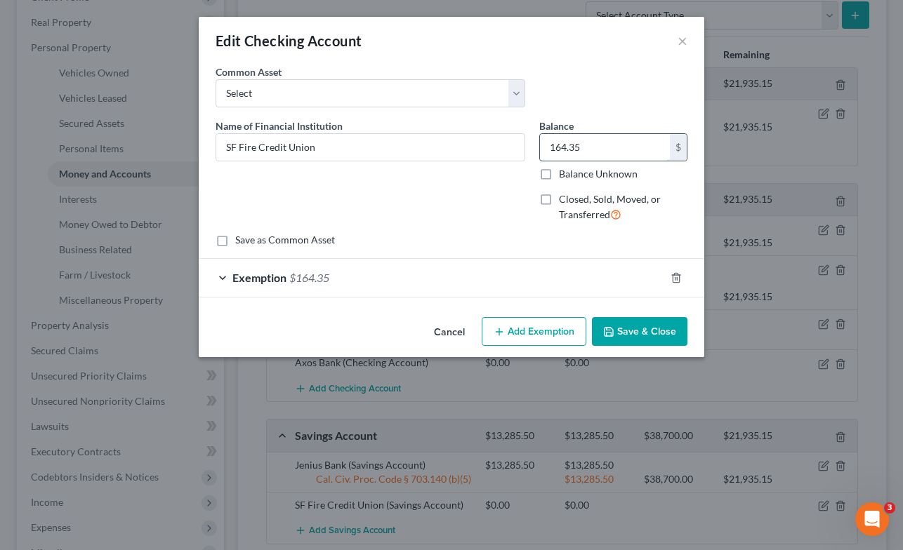
click at [597, 147] on input "164.35" at bounding box center [605, 147] width 130 height 27
type input "220.37"
click at [639, 330] on button "Save & Close" at bounding box center [639, 331] width 95 height 29
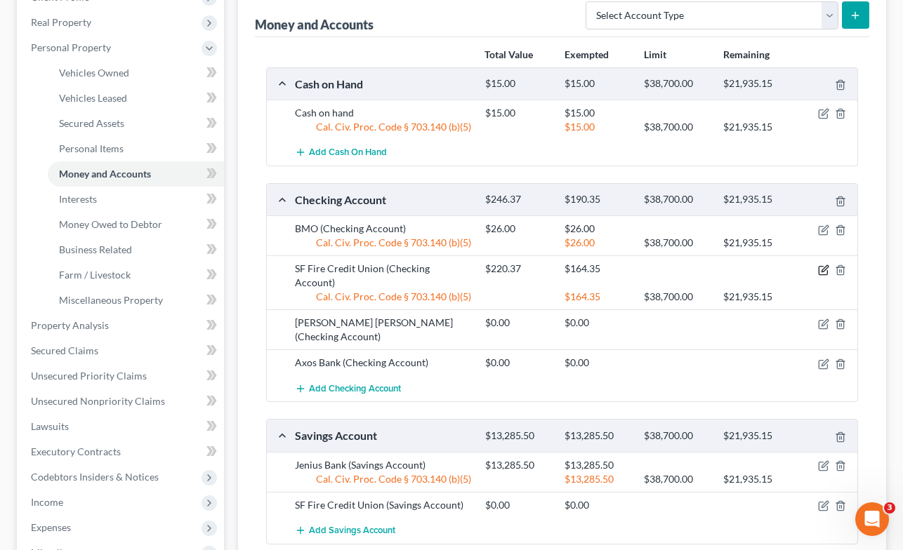
click at [822, 267] on icon "button" at bounding box center [823, 270] width 11 height 11
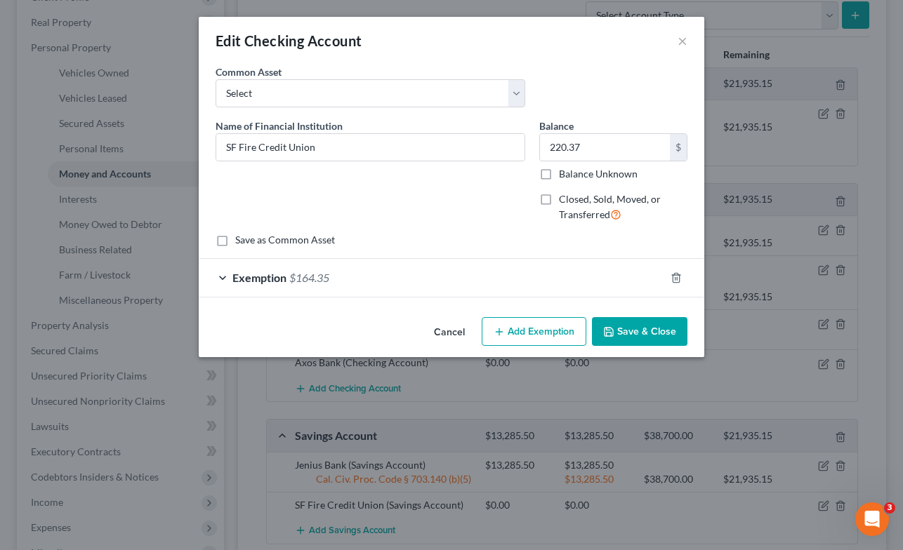
click at [360, 278] on div "Exemption $164.35" at bounding box center [432, 277] width 466 height 37
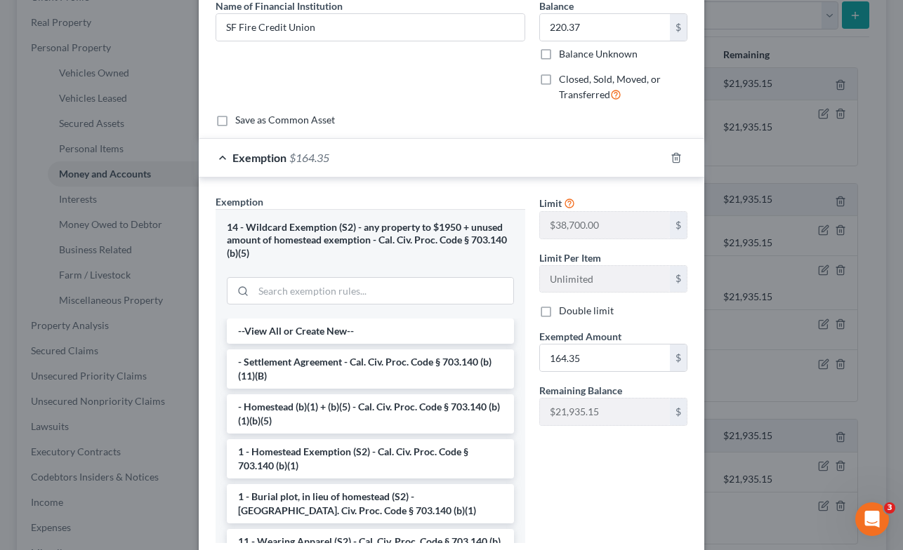
scroll to position [145, 0]
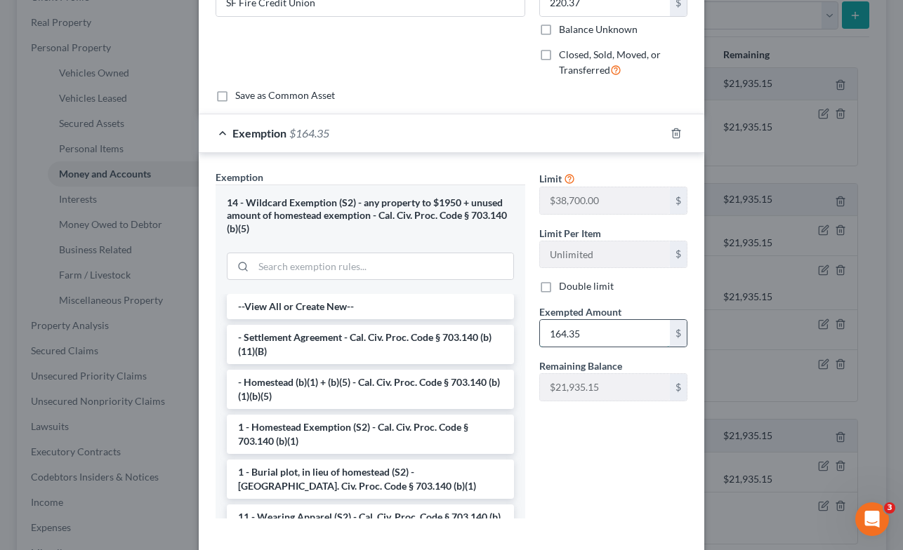
click at [620, 328] on input "164.35" at bounding box center [605, 333] width 130 height 27
type input "220.37"
click at [594, 458] on div "Limit $38,700.00 $ Limit Per Item Unlimited $ Double limit Exempted Amount * 22…" at bounding box center [613, 350] width 162 height 361
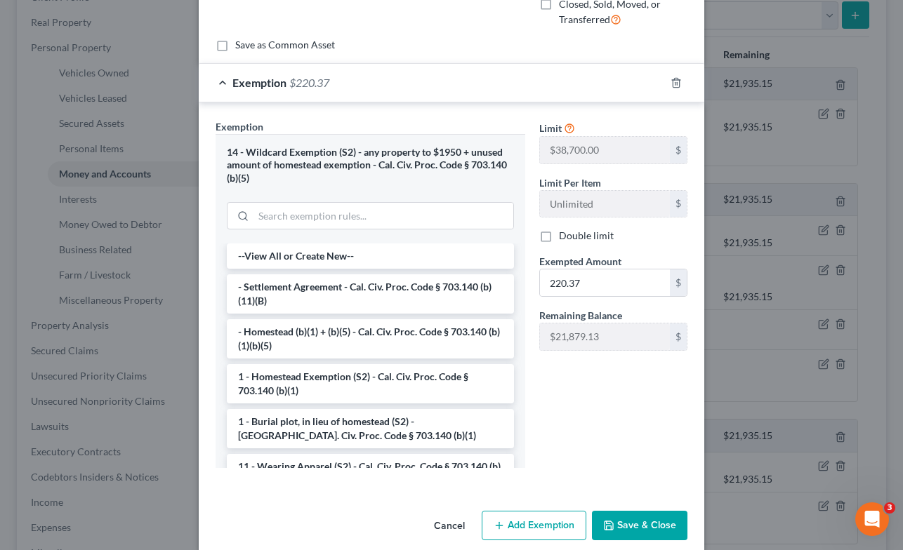
scroll to position [213, 0]
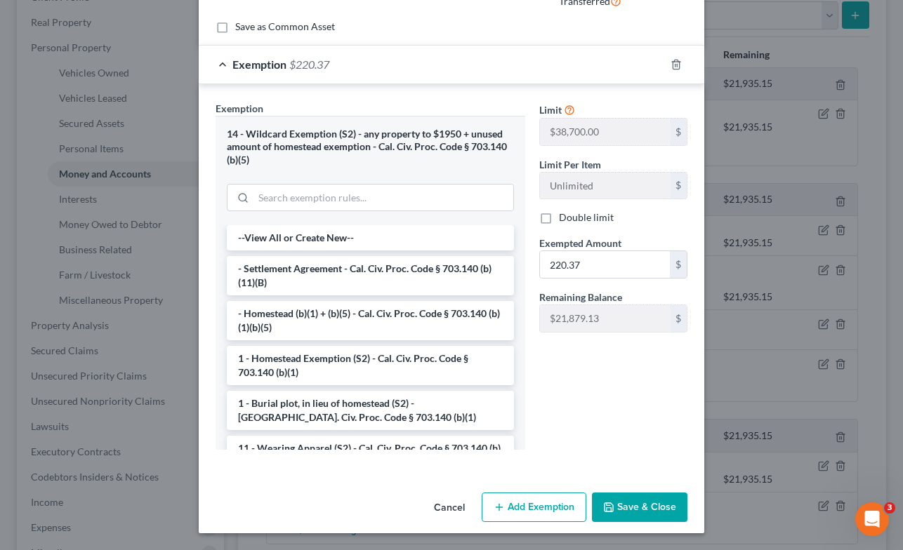
click at [633, 507] on button "Save & Close" at bounding box center [639, 507] width 95 height 29
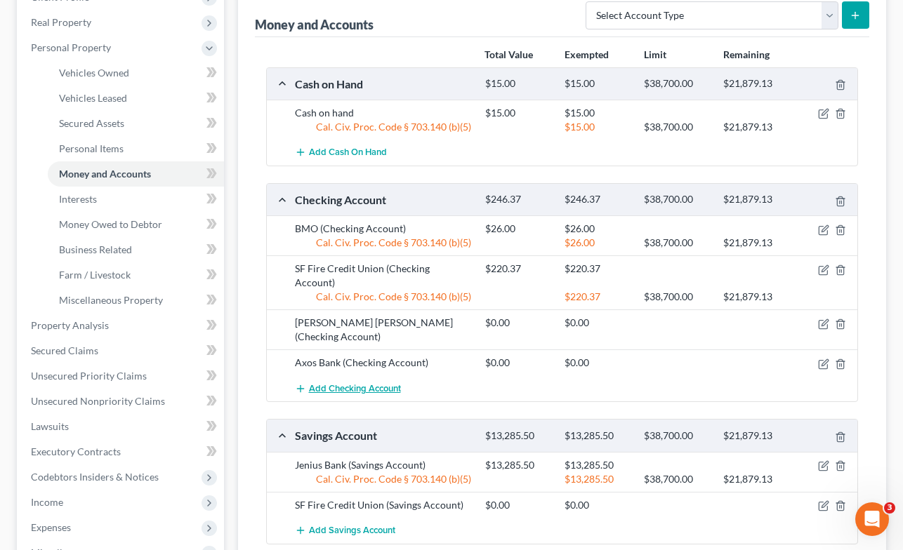
click at [314, 383] on span "Add Checking Account" at bounding box center [355, 388] width 92 height 11
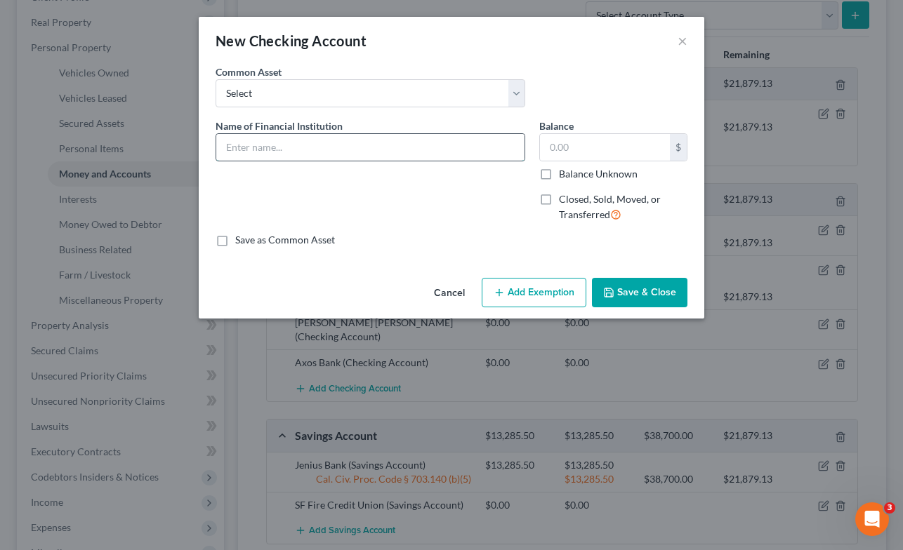
click at [301, 143] on input "text" at bounding box center [370, 147] width 308 height 27
type input "Redwood Credit Union"
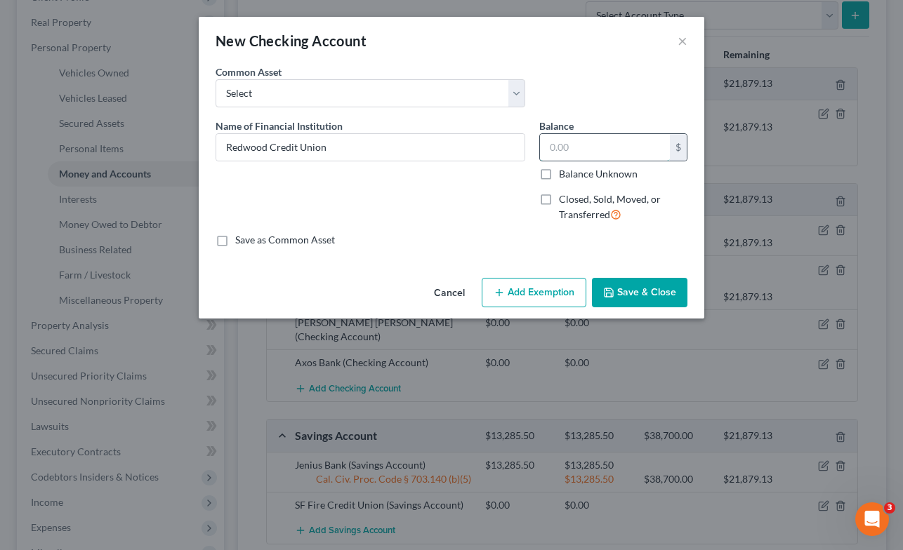
click at [572, 145] on input "text" at bounding box center [605, 147] width 130 height 27
type input "0.28"
click at [649, 291] on button "Save & Close" at bounding box center [639, 292] width 95 height 29
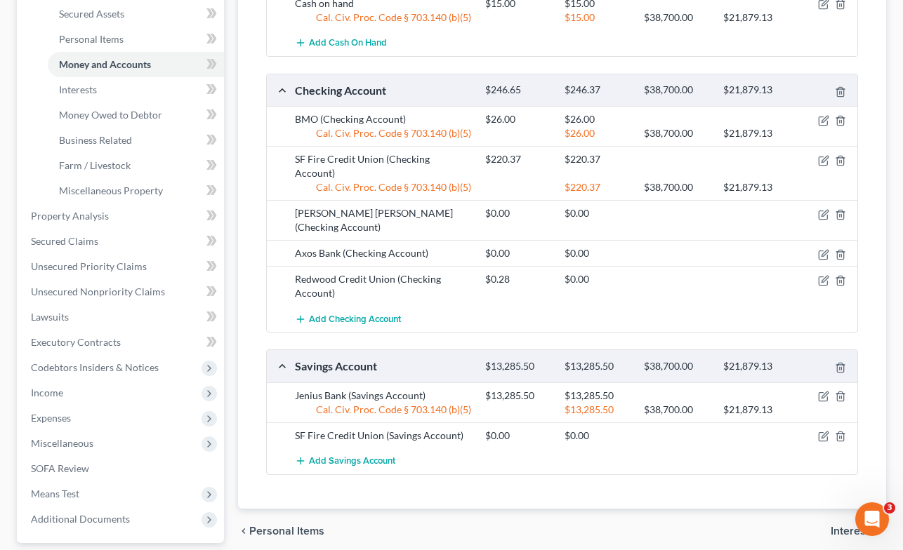
scroll to position [322, 0]
click at [353, 455] on span "Add Savings Account" at bounding box center [352, 460] width 86 height 11
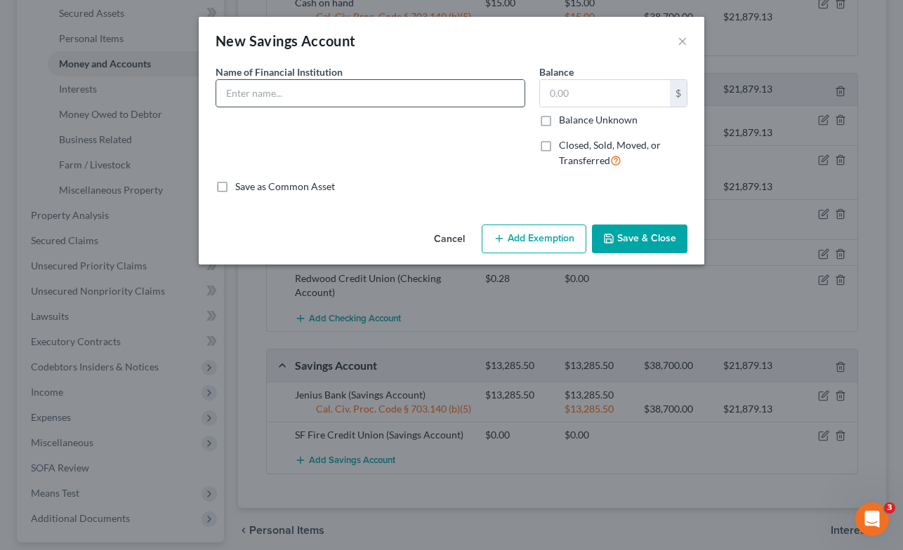
click at [364, 96] on input "text" at bounding box center [370, 93] width 308 height 27
type input "Redwood Credit Union"
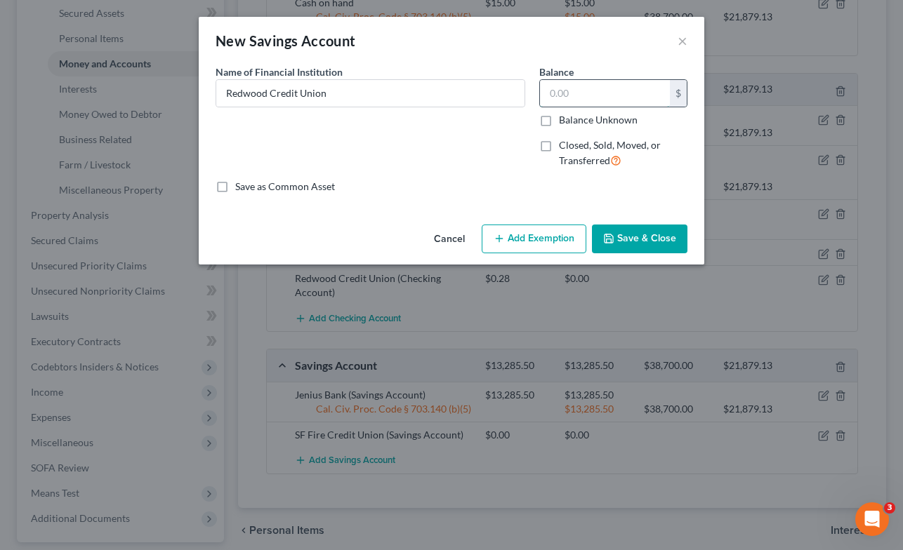
click at [649, 88] on input "text" at bounding box center [605, 93] width 130 height 27
type input "7.00"
click at [535, 240] on button "Add Exemption" at bounding box center [533, 239] width 105 height 29
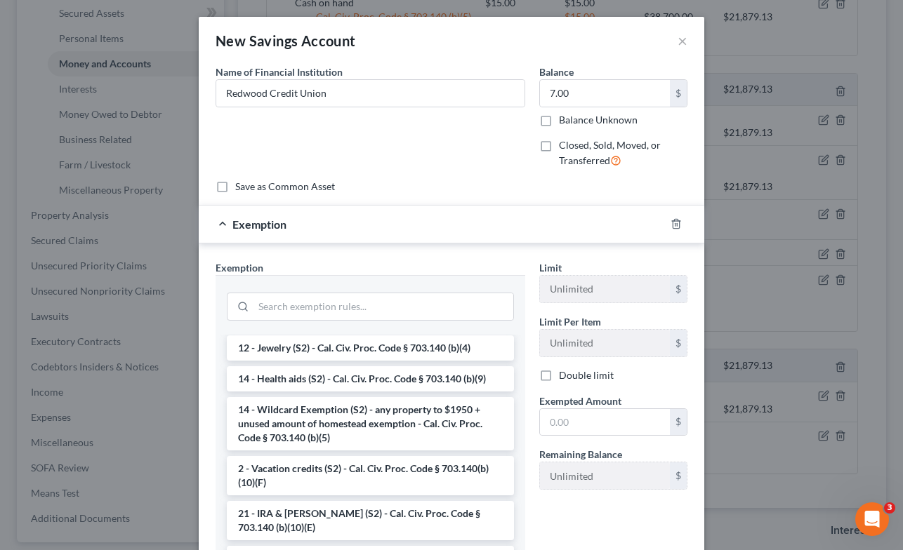
scroll to position [252, 0]
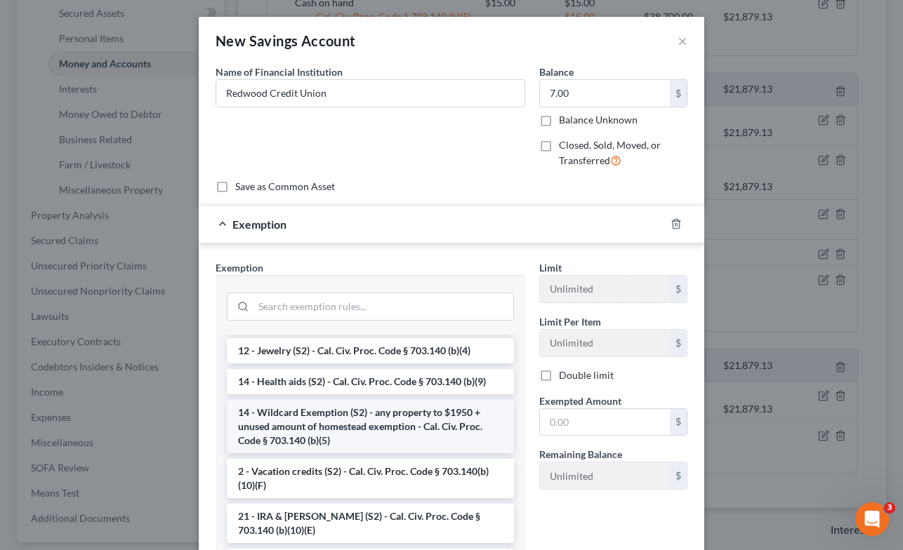
click at [372, 426] on li "14 - Wildcard Exemption (S2) - any property to $1950 + unused amount of homeste…" at bounding box center [370, 426] width 287 height 53
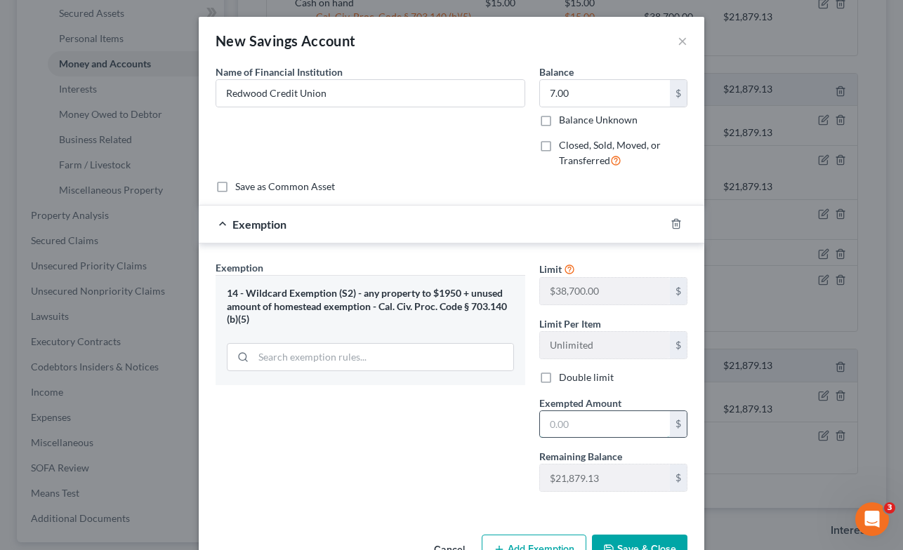
click at [580, 427] on input "text" at bounding box center [605, 424] width 130 height 27
type input "7.00"
click at [635, 540] on button "Save & Close" at bounding box center [639, 549] width 95 height 29
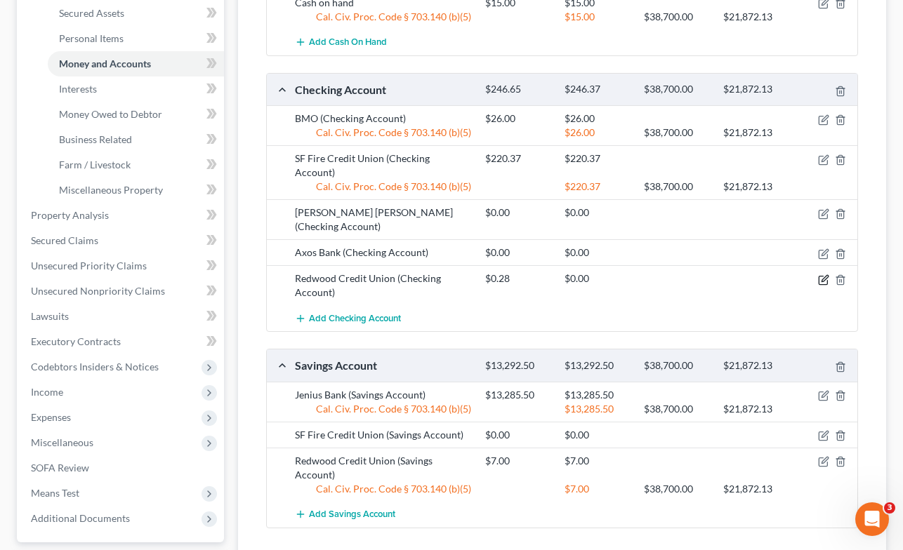
click at [825, 274] on icon "button" at bounding box center [823, 279] width 11 height 11
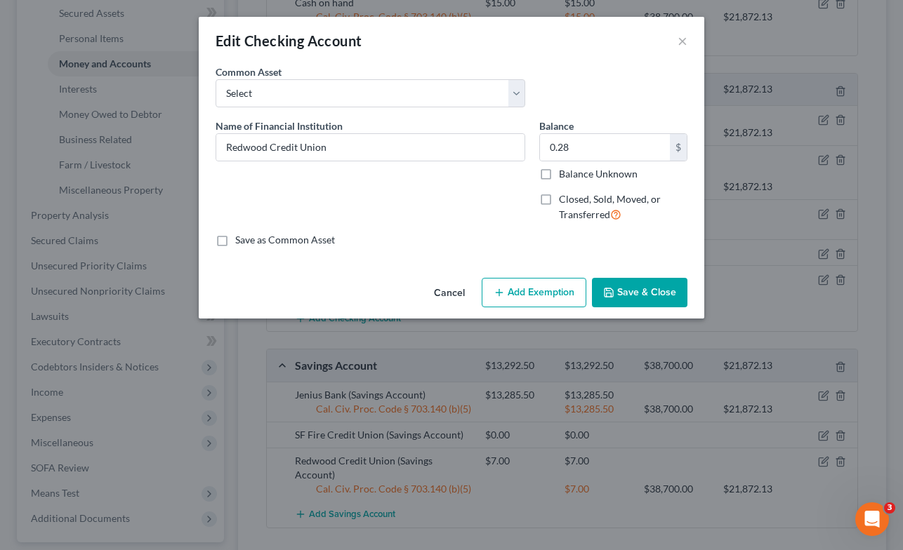
click at [531, 288] on button "Add Exemption" at bounding box center [533, 292] width 105 height 29
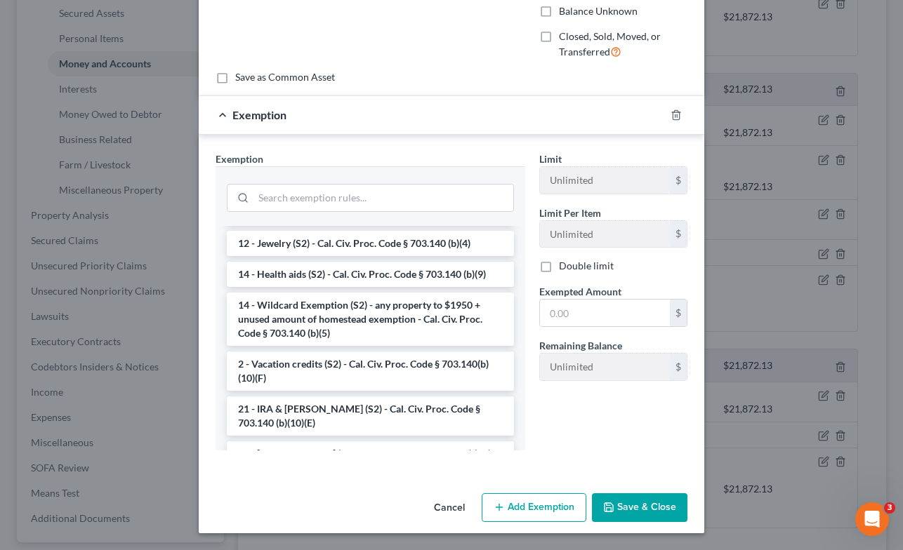
scroll to position [258, 0]
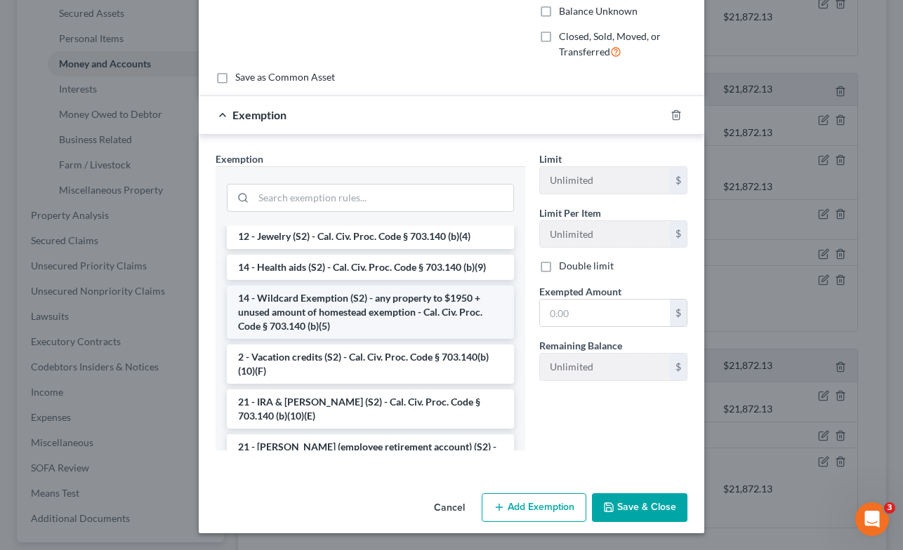
click at [388, 302] on li "14 - Wildcard Exemption (S2) - any property to $1950 + unused amount of homeste…" at bounding box center [370, 312] width 287 height 53
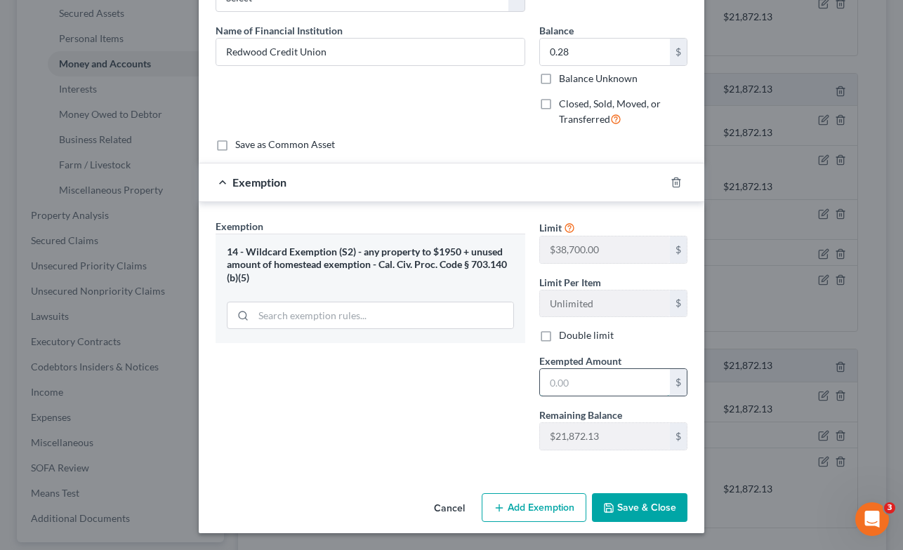
click at [575, 389] on input "text" at bounding box center [605, 382] width 130 height 27
type input "0.28"
click at [633, 512] on button "Save & Close" at bounding box center [639, 507] width 95 height 29
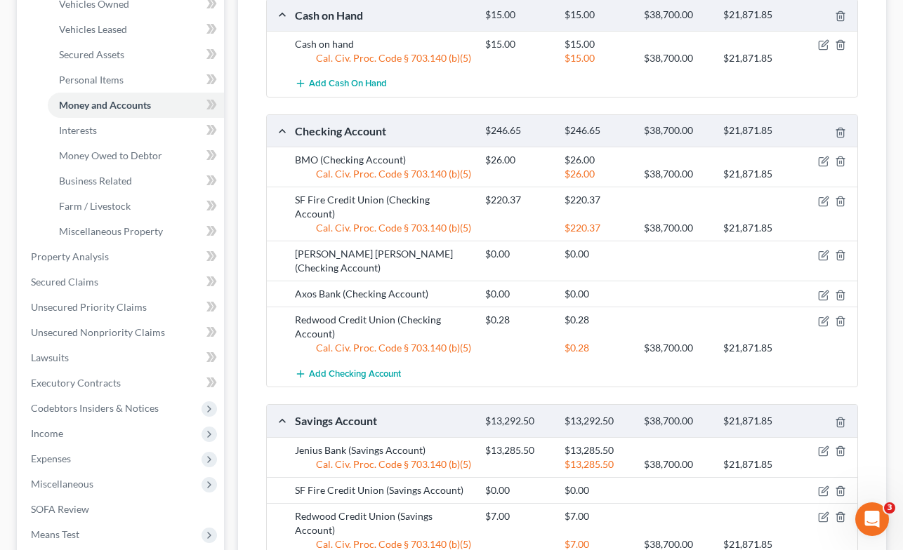
scroll to position [0, 0]
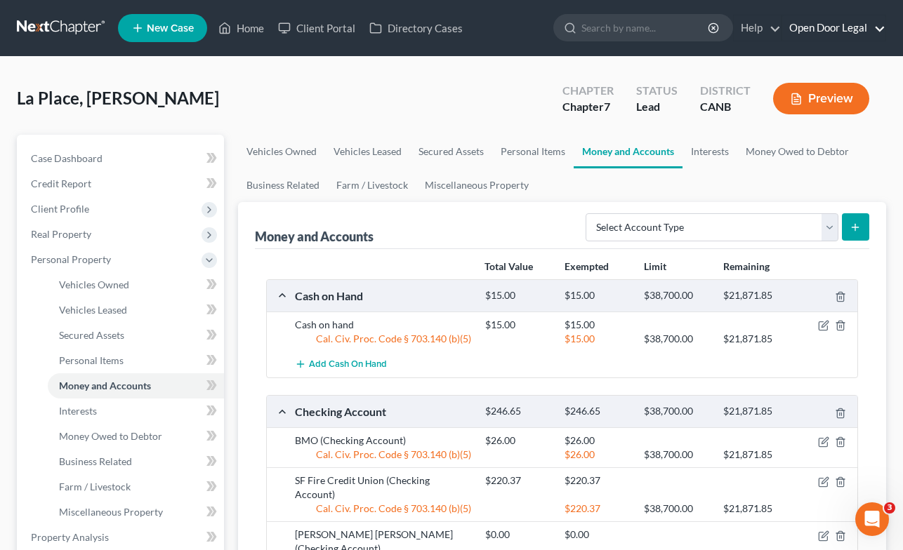
click at [841, 29] on link "Open Door Legal" at bounding box center [833, 27] width 103 height 25
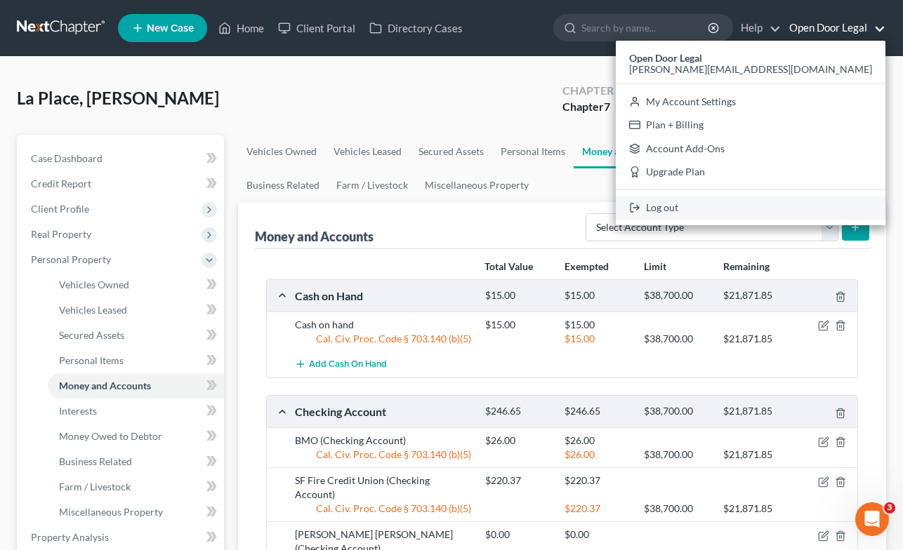
click at [785, 208] on link "Log out" at bounding box center [751, 208] width 270 height 24
